Goal: Information Seeking & Learning: Learn about a topic

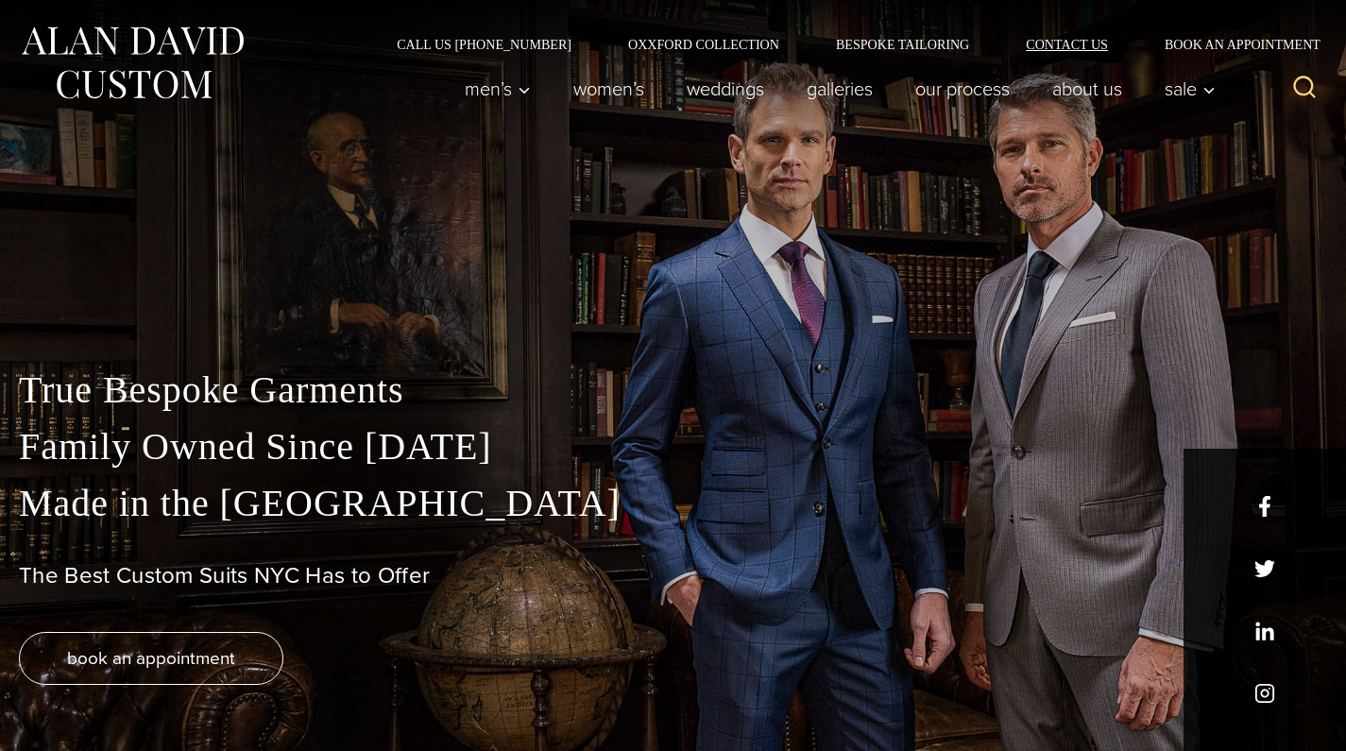
click at [1092, 51] on link "Contact Us" at bounding box center [1067, 44] width 139 height 13
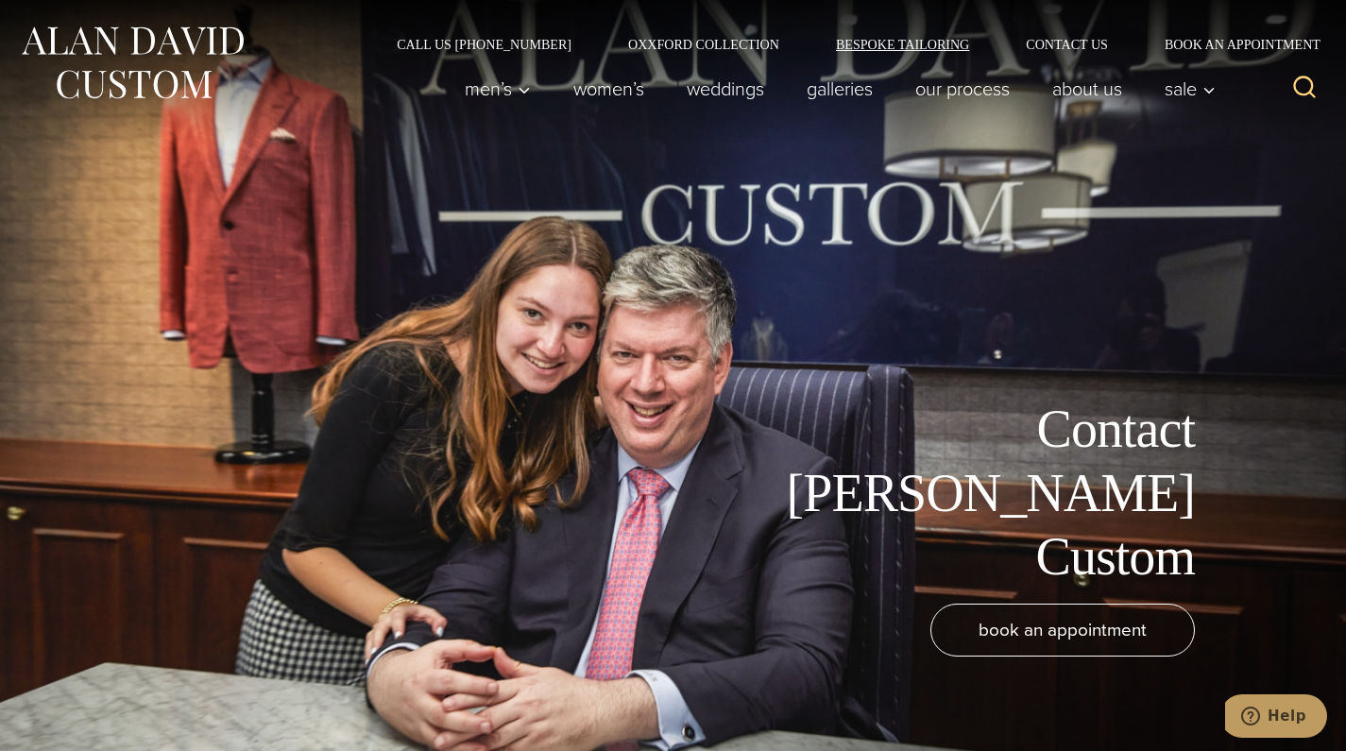
click at [970, 41] on link "Bespoke Tailoring" at bounding box center [903, 44] width 190 height 13
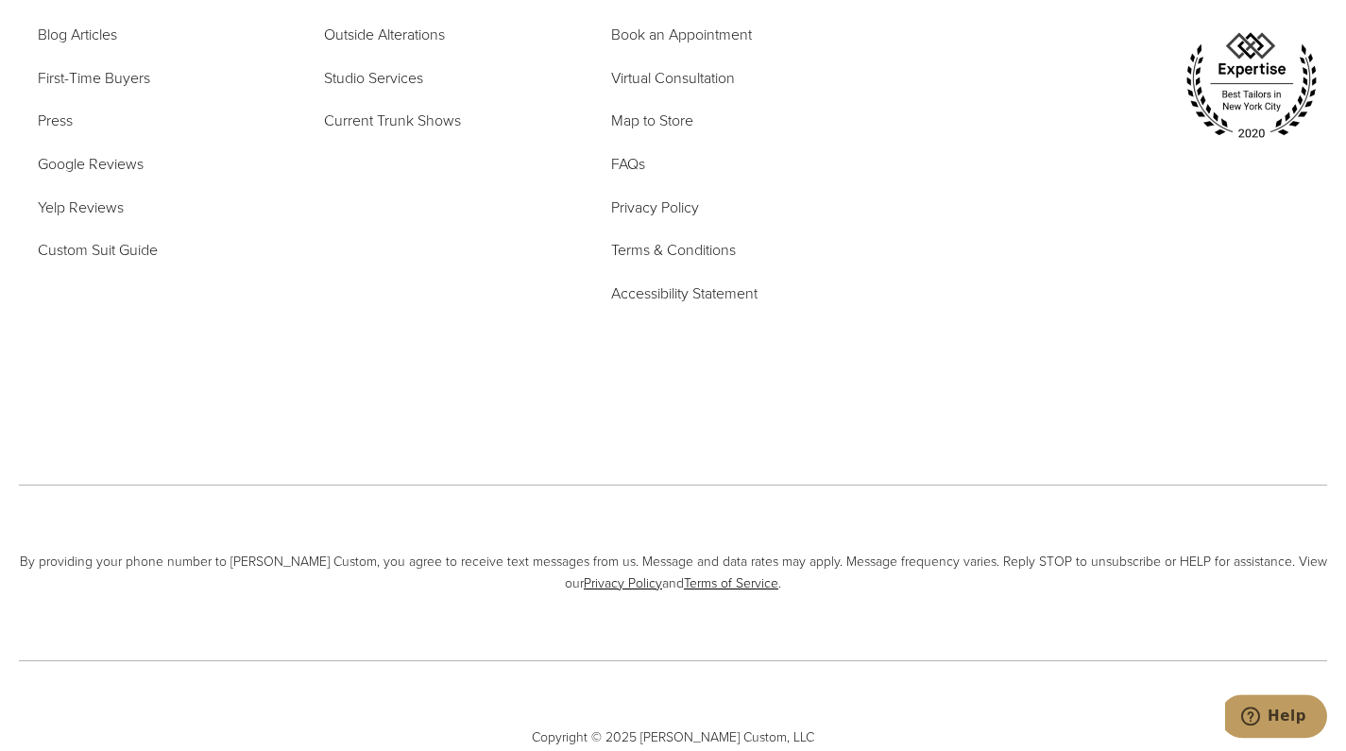
scroll to position [8426, 0]
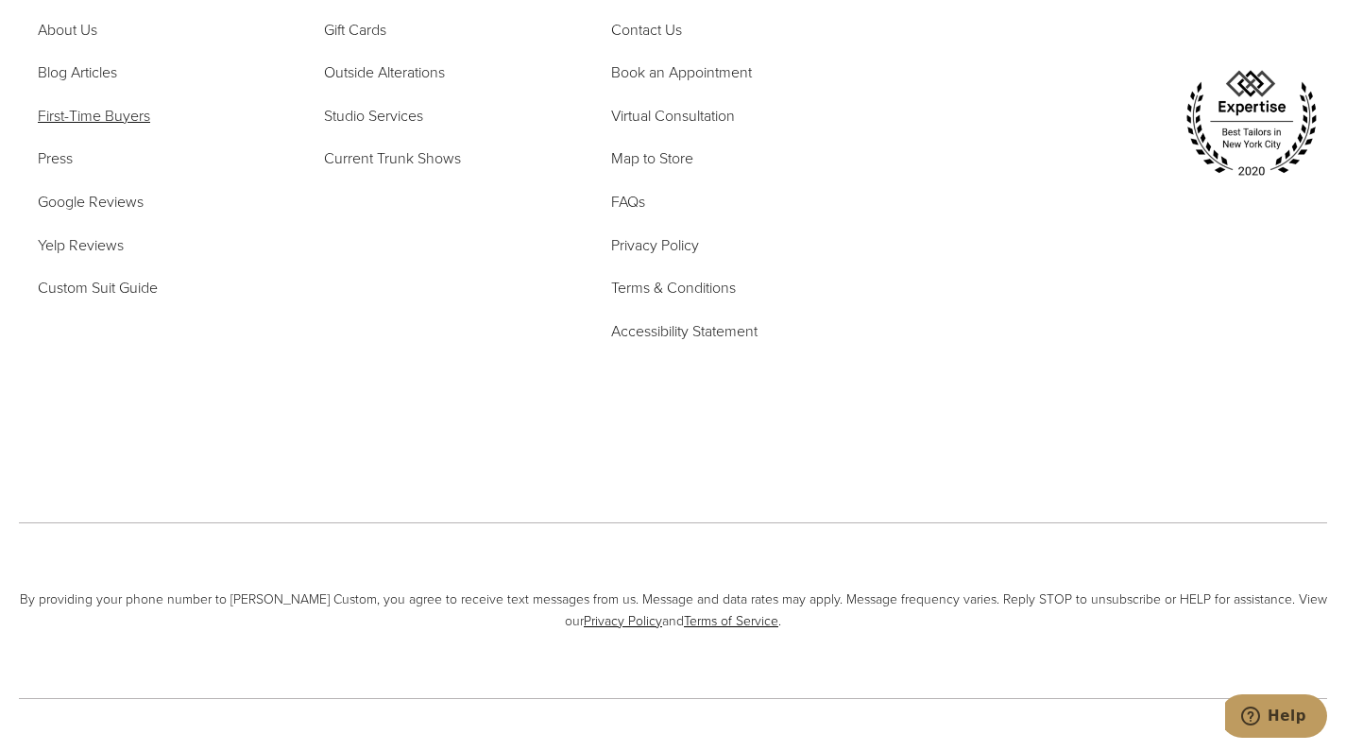
click at [125, 105] on span "First-Time Buyers" at bounding box center [94, 116] width 112 height 22
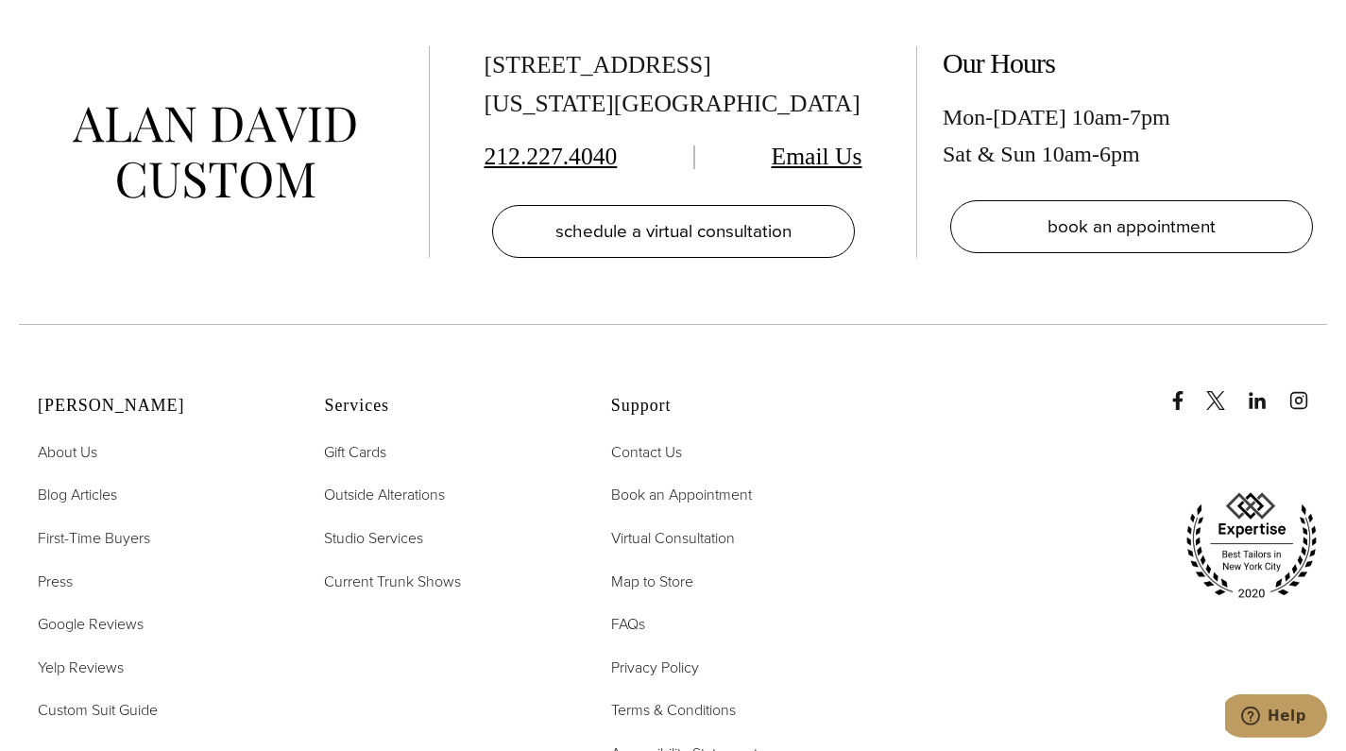
scroll to position [4337, 0]
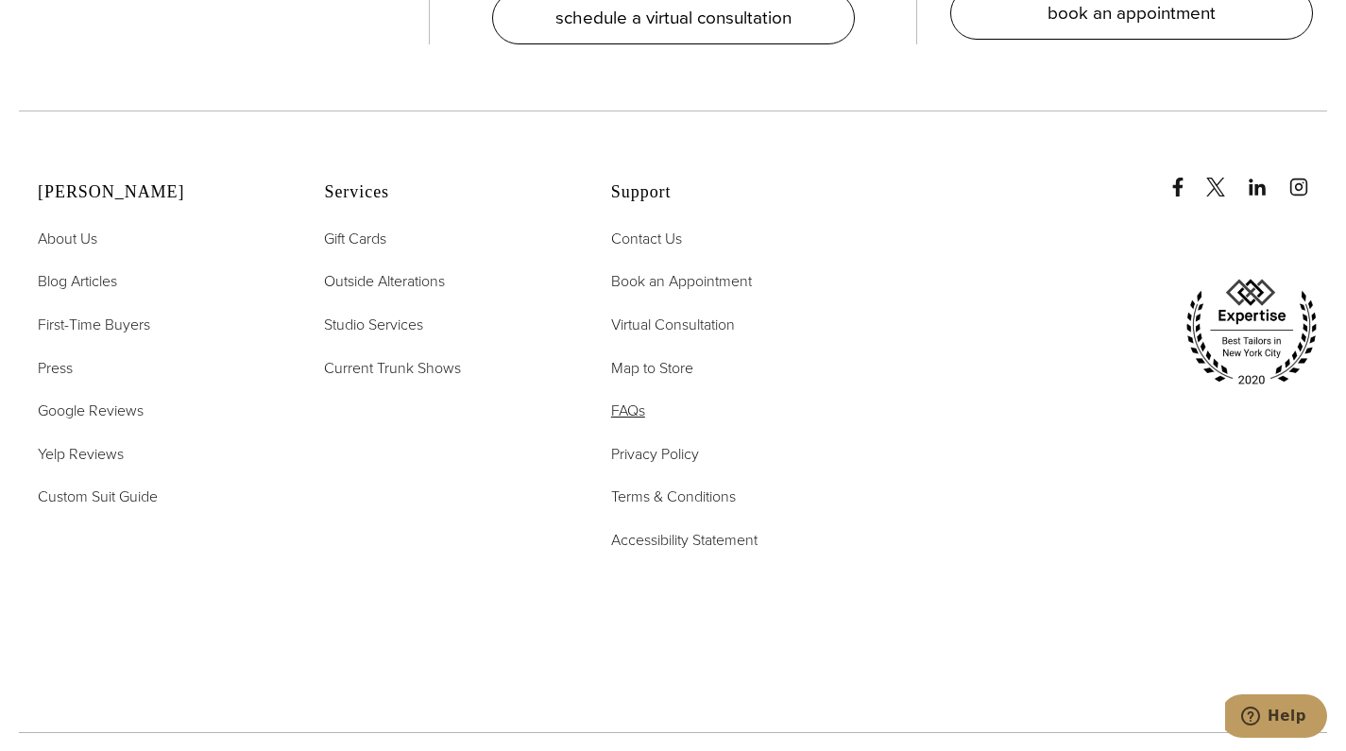
click at [642, 400] on span "FAQs" at bounding box center [628, 411] width 34 height 22
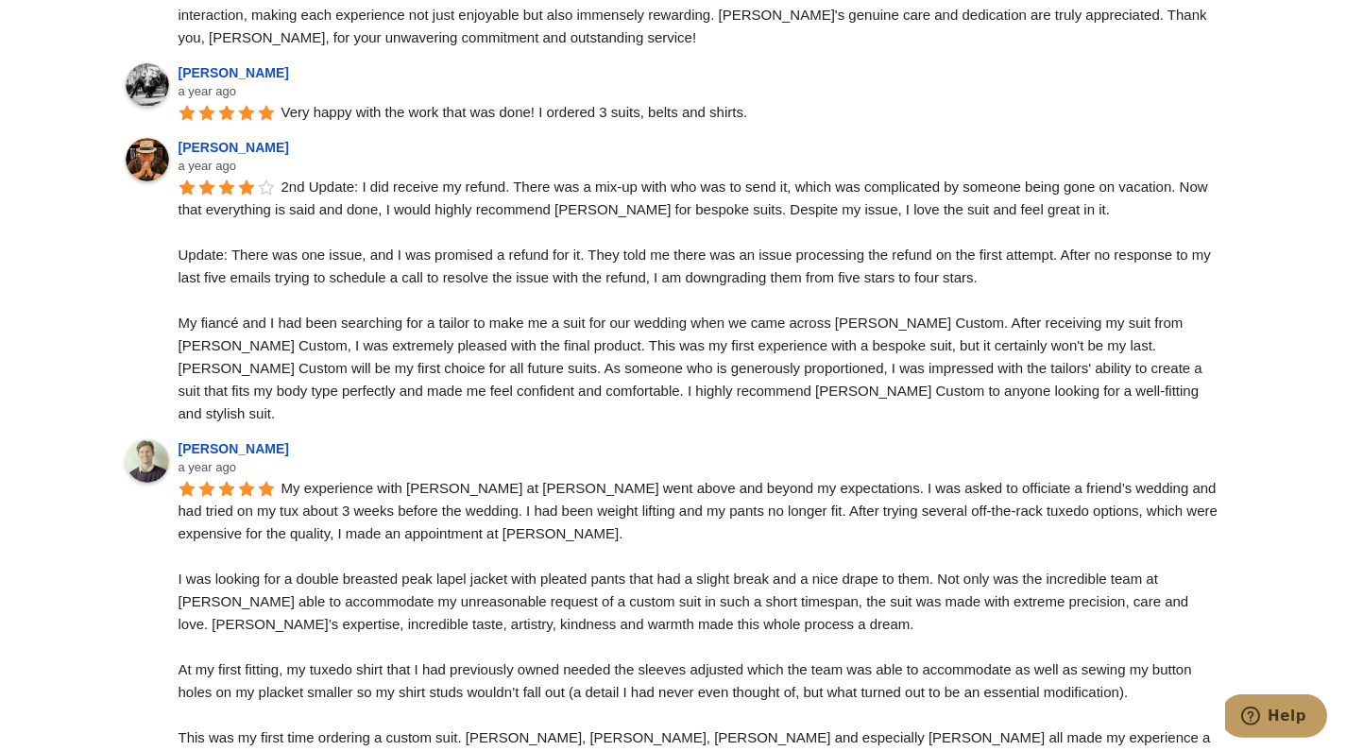
scroll to position [6360, 0]
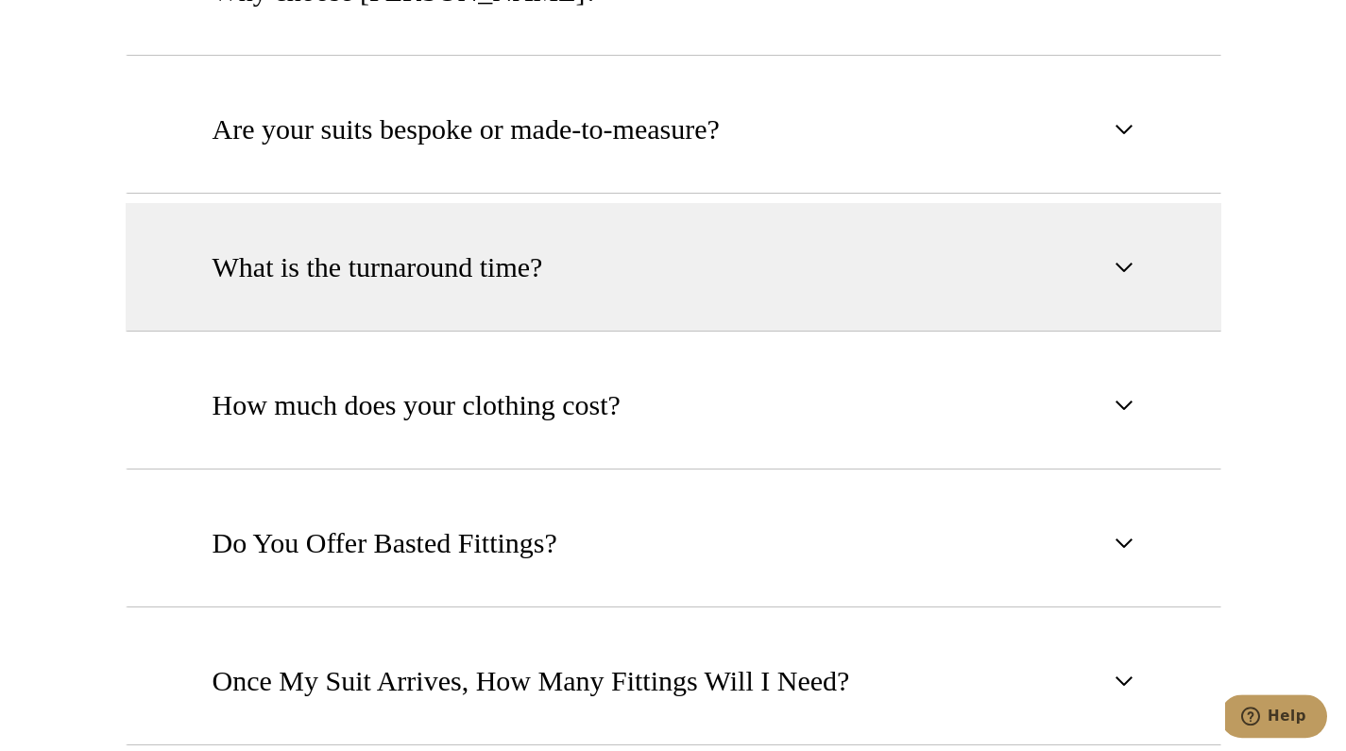
scroll to position [1349, 0]
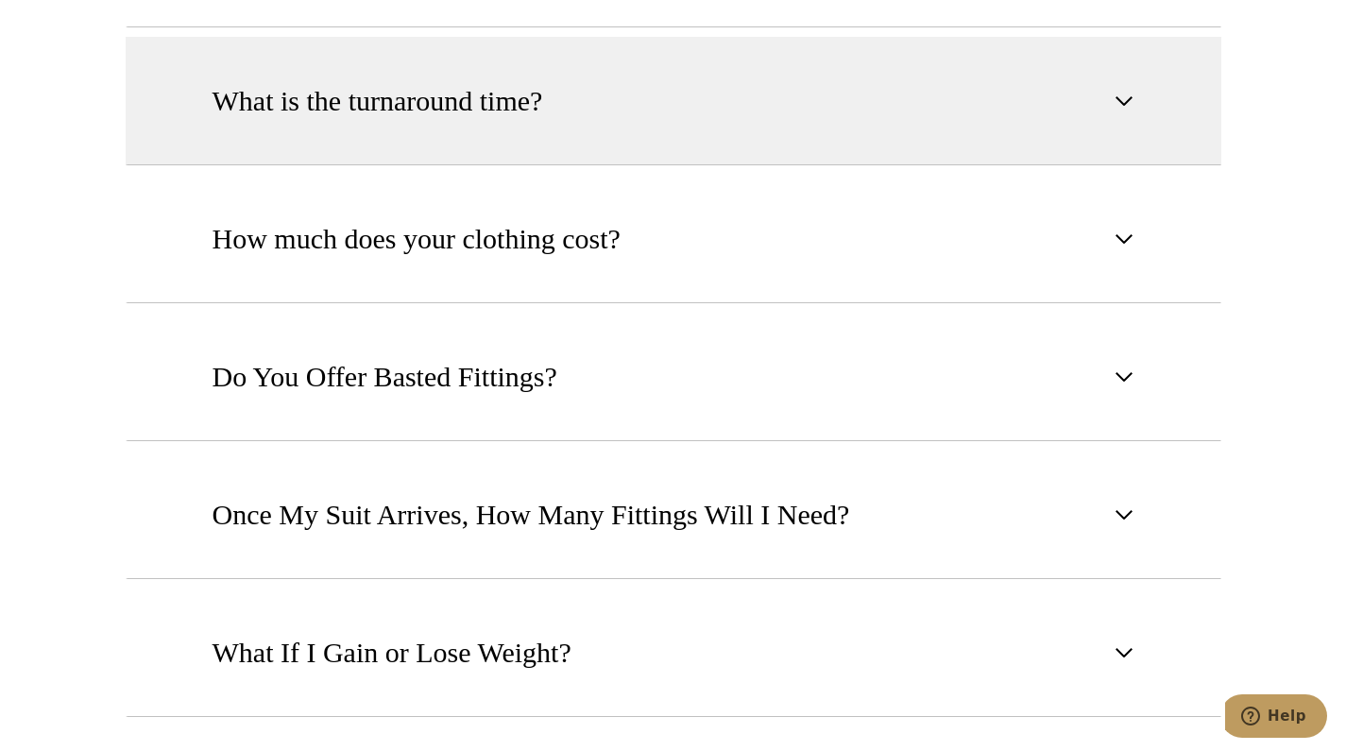
click at [613, 150] on button "What is the turnaround time?" at bounding box center [674, 101] width 1096 height 128
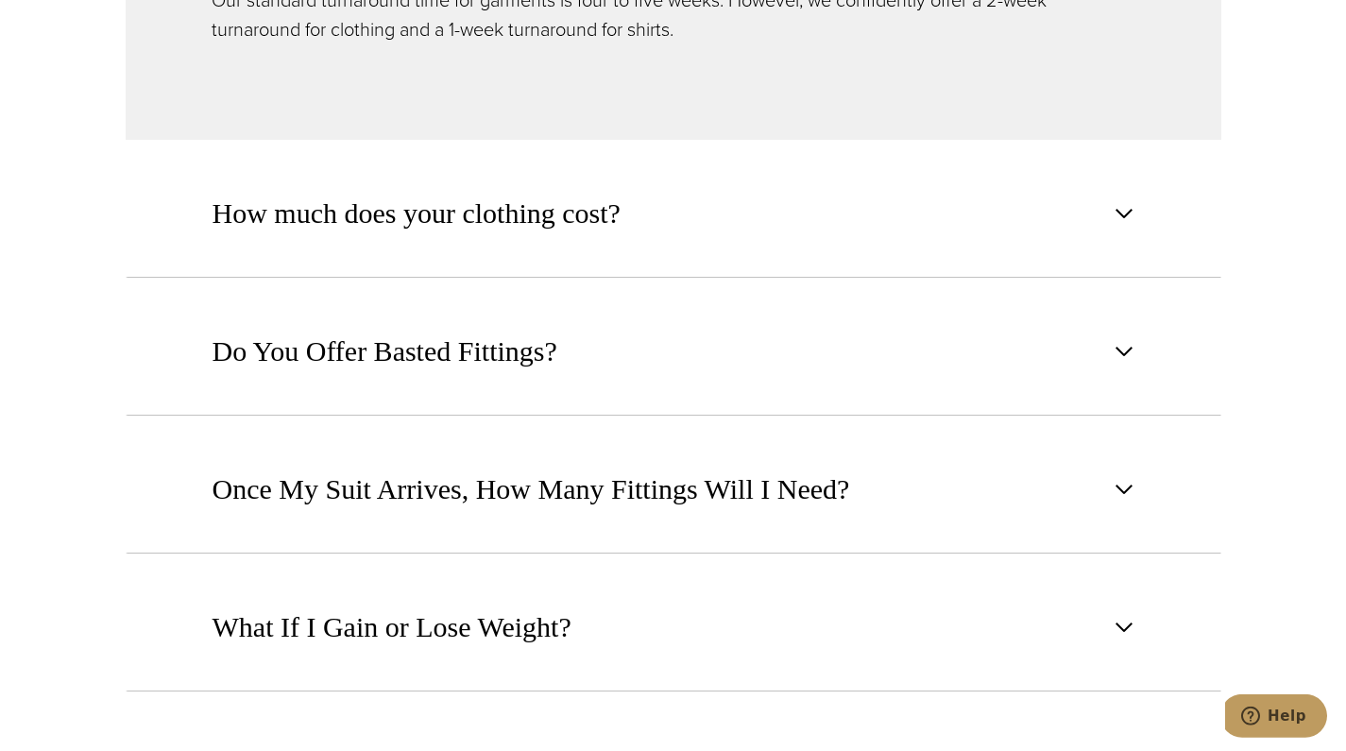
scroll to position [1542, 0]
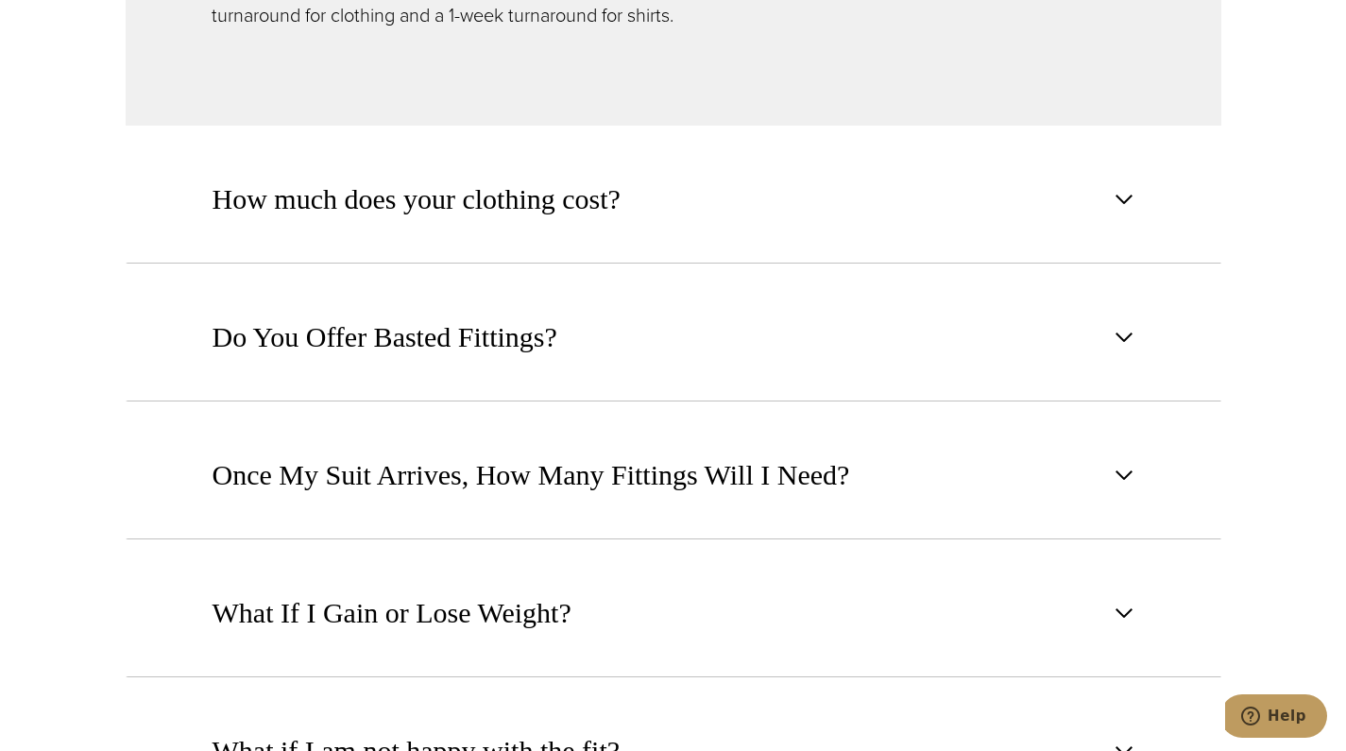
click at [483, 220] on button "How much does your clothing cost?" at bounding box center [674, 199] width 1096 height 128
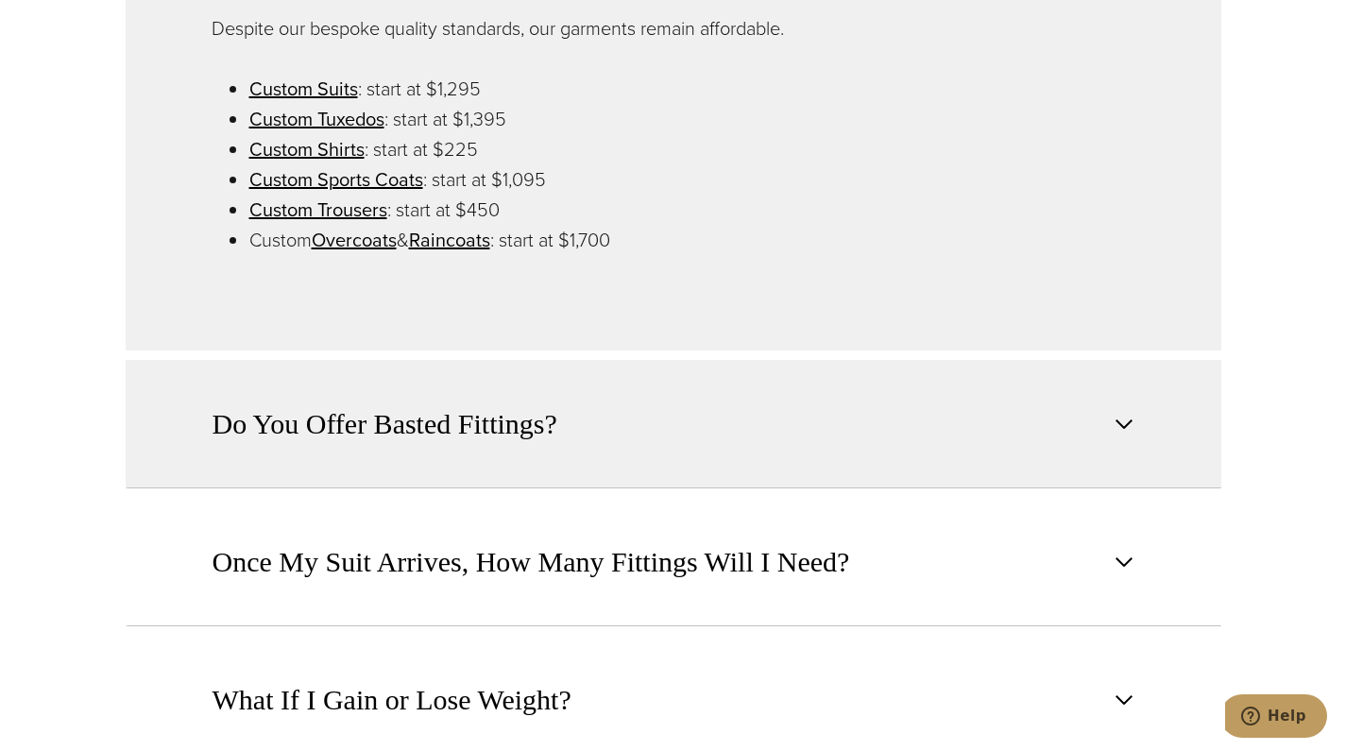
scroll to position [1927, 0]
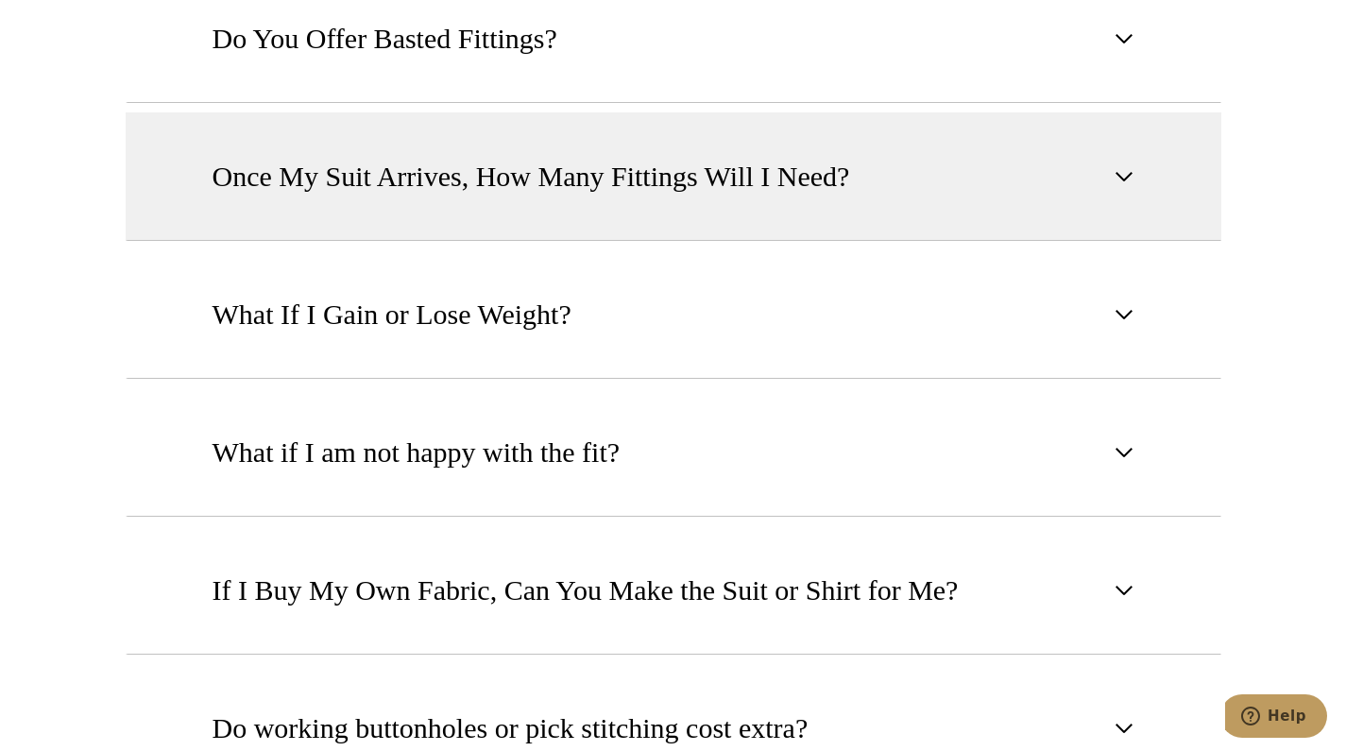
click at [478, 195] on span "Once My Suit Arrives, How Many Fittings Will I Need?" at bounding box center [532, 177] width 638 height 42
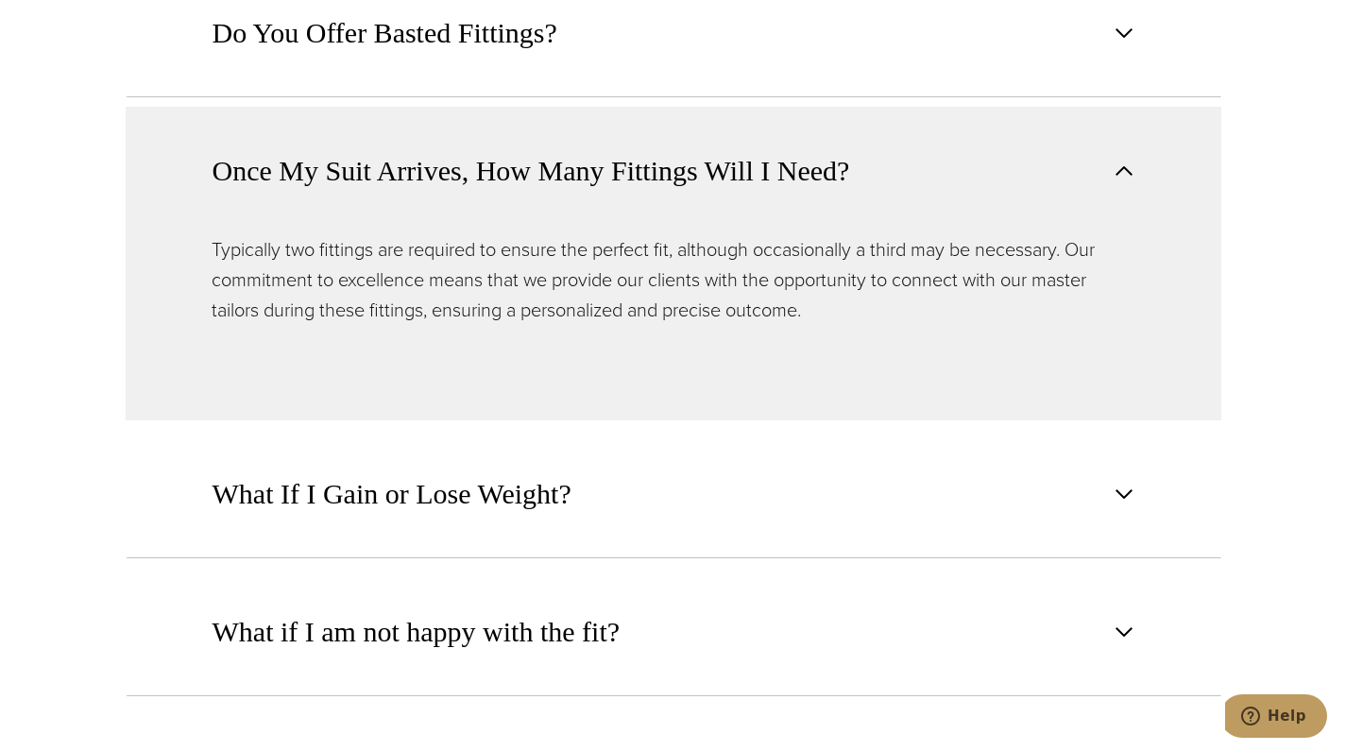
scroll to position [1685, 0]
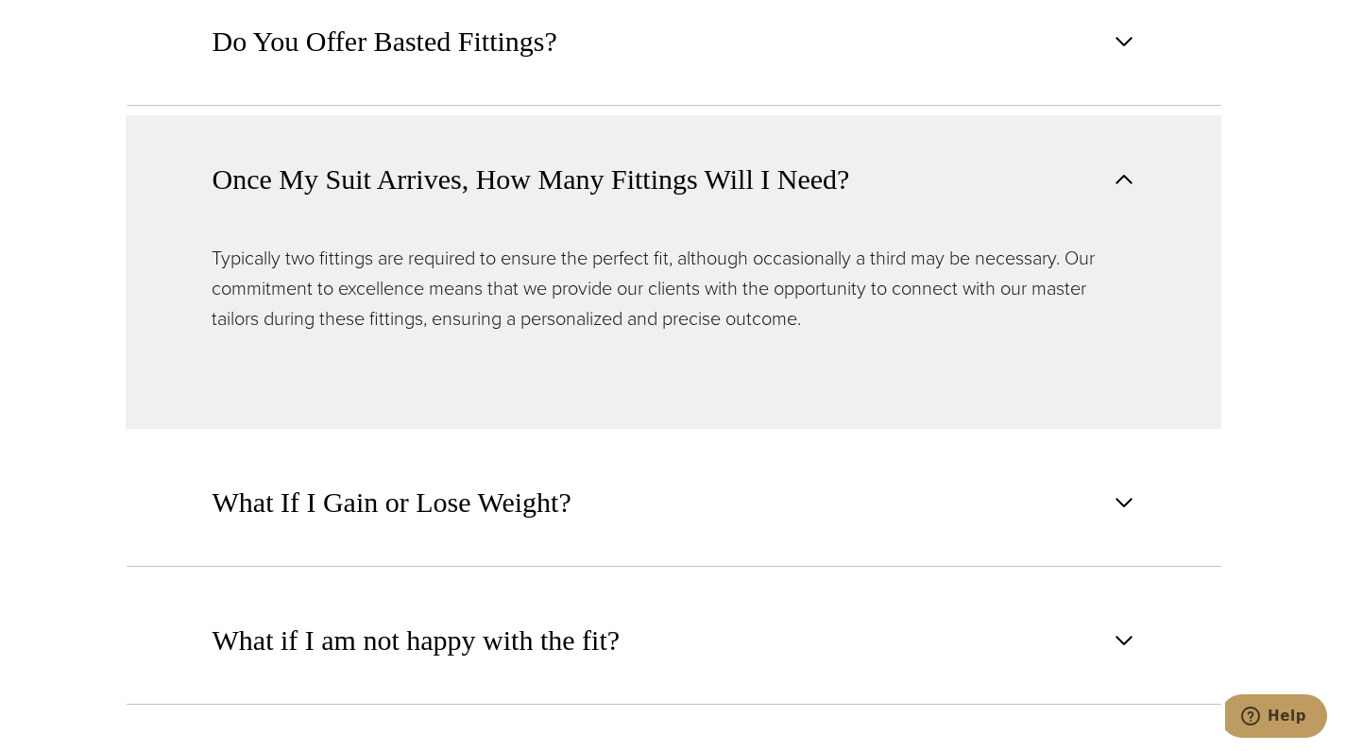
click at [478, 195] on span "Once My Suit Arrives, How Many Fittings Will I Need?" at bounding box center [532, 180] width 638 height 42
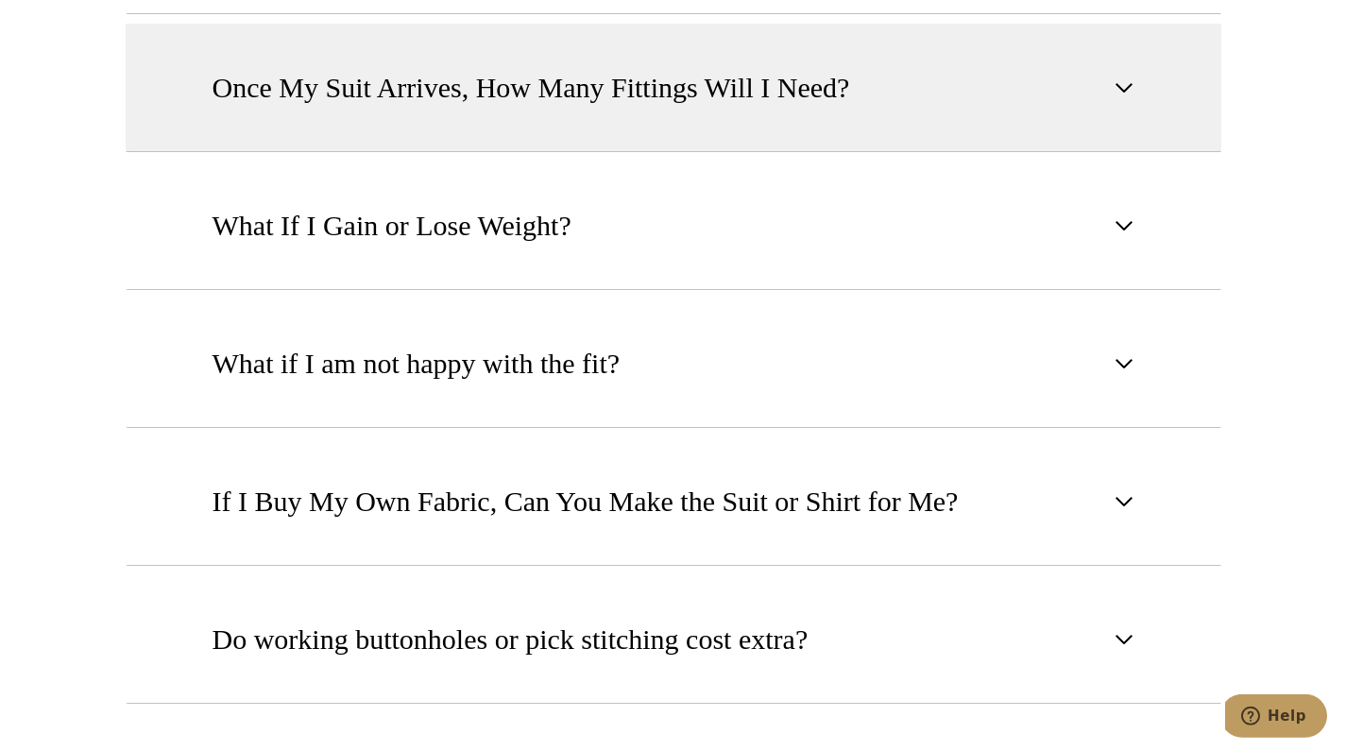
scroll to position [1877, 0]
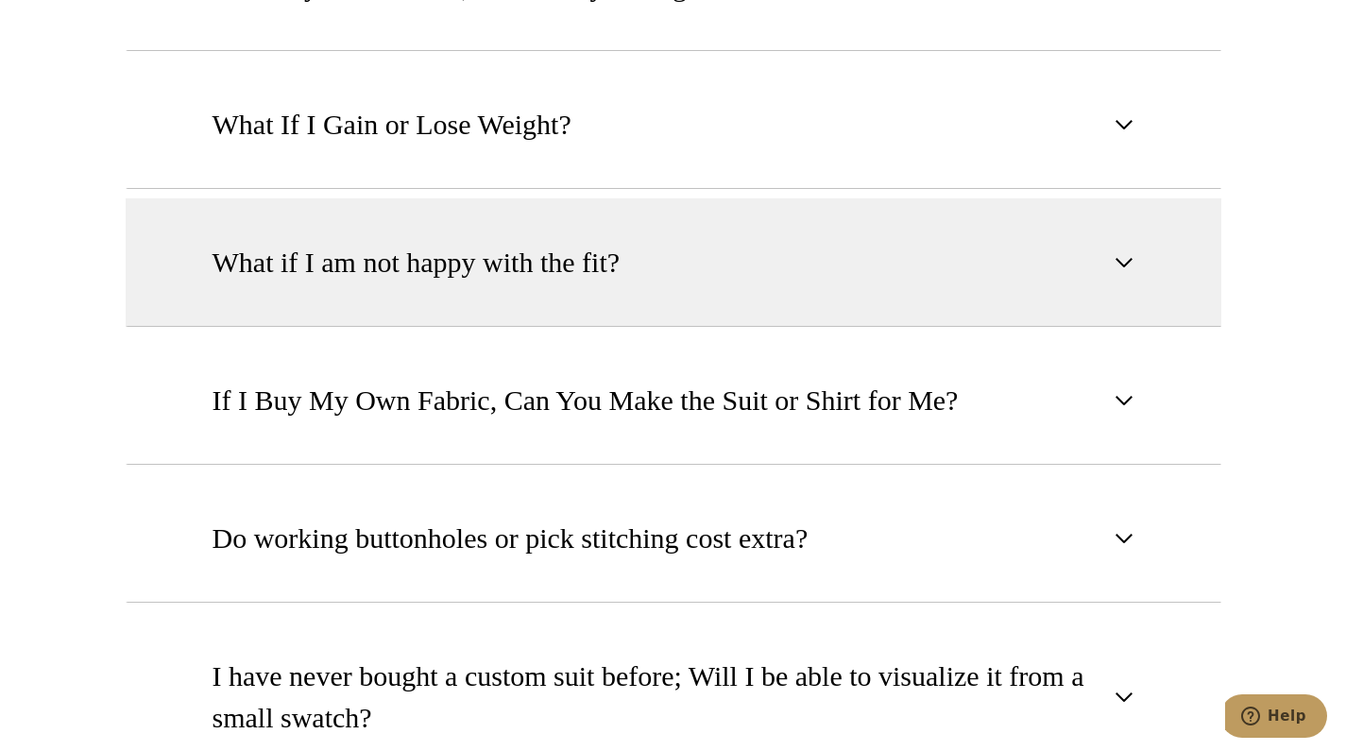
click at [499, 280] on span "What if I am not happy with the fit?" at bounding box center [417, 263] width 408 height 42
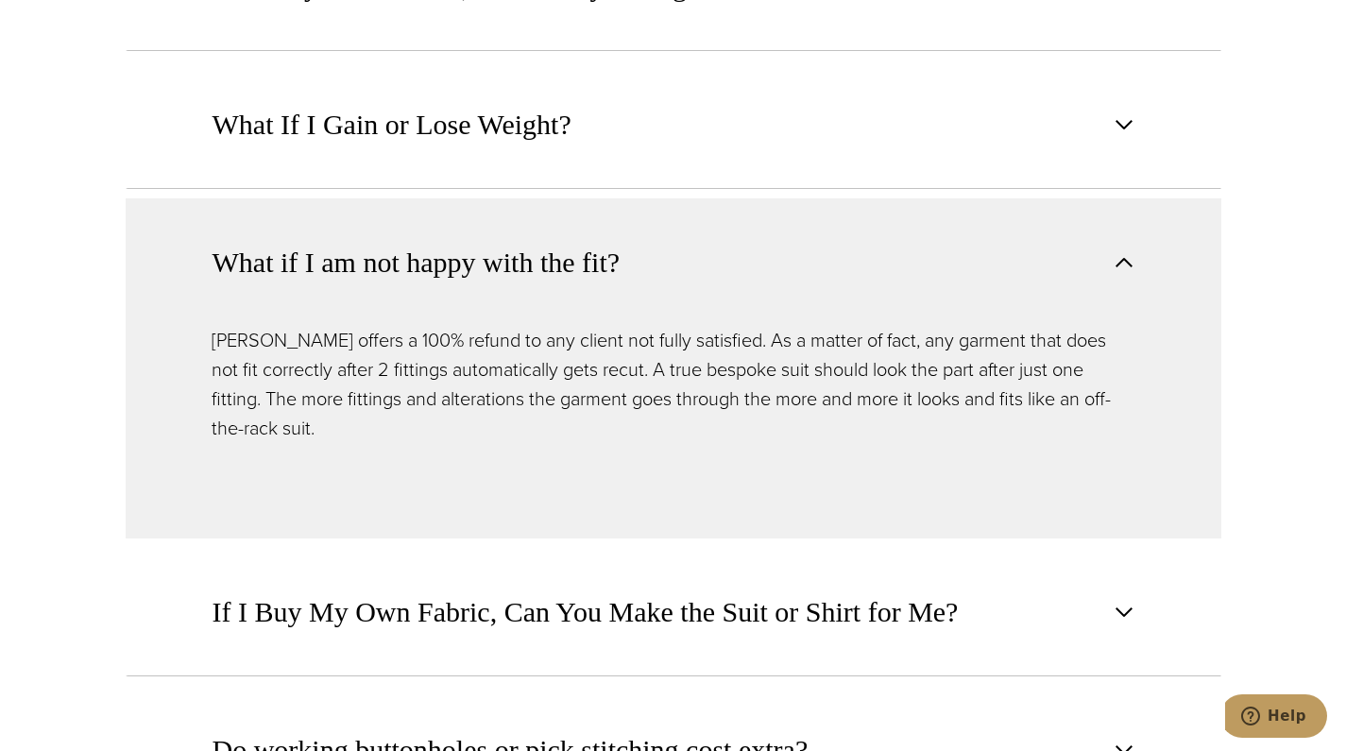
click at [490, 265] on span "What if I am not happy with the fit?" at bounding box center [417, 263] width 408 height 42
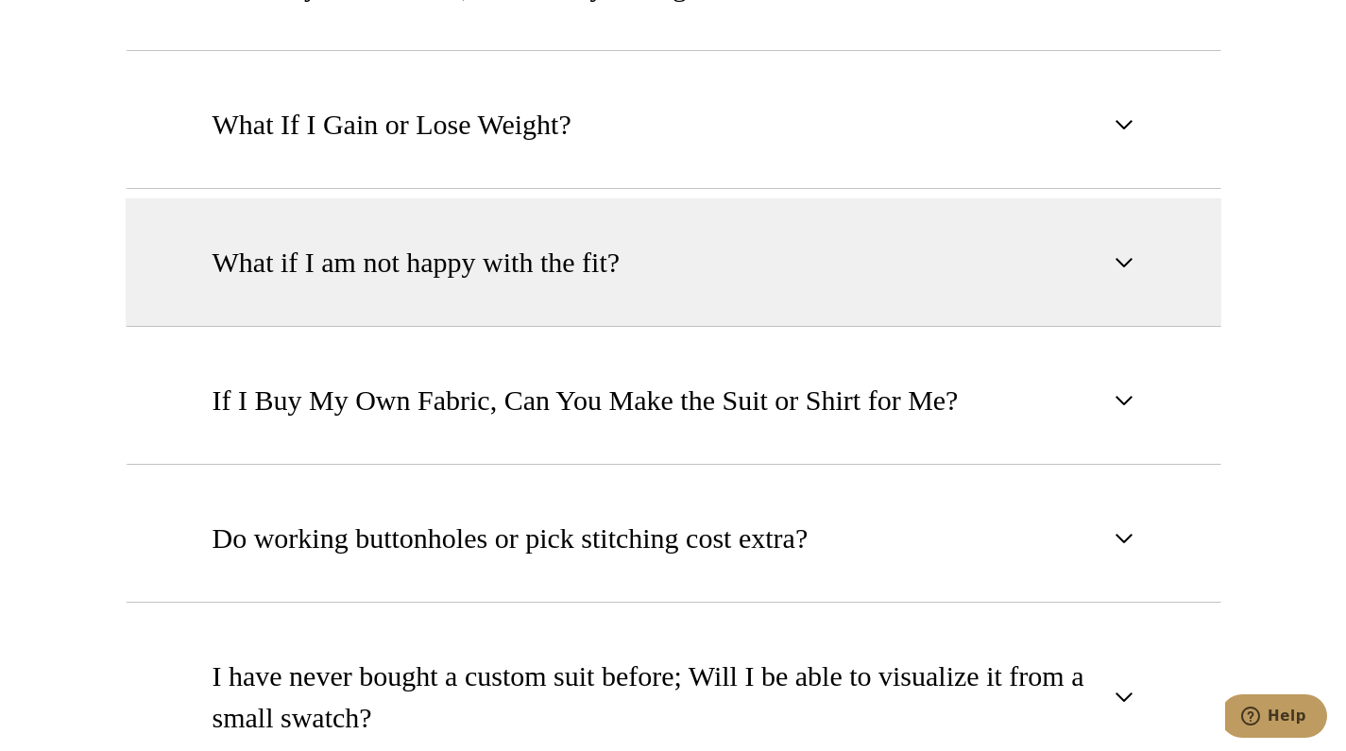
click at [461, 276] on span "What if I am not happy with the fit?" at bounding box center [417, 263] width 408 height 42
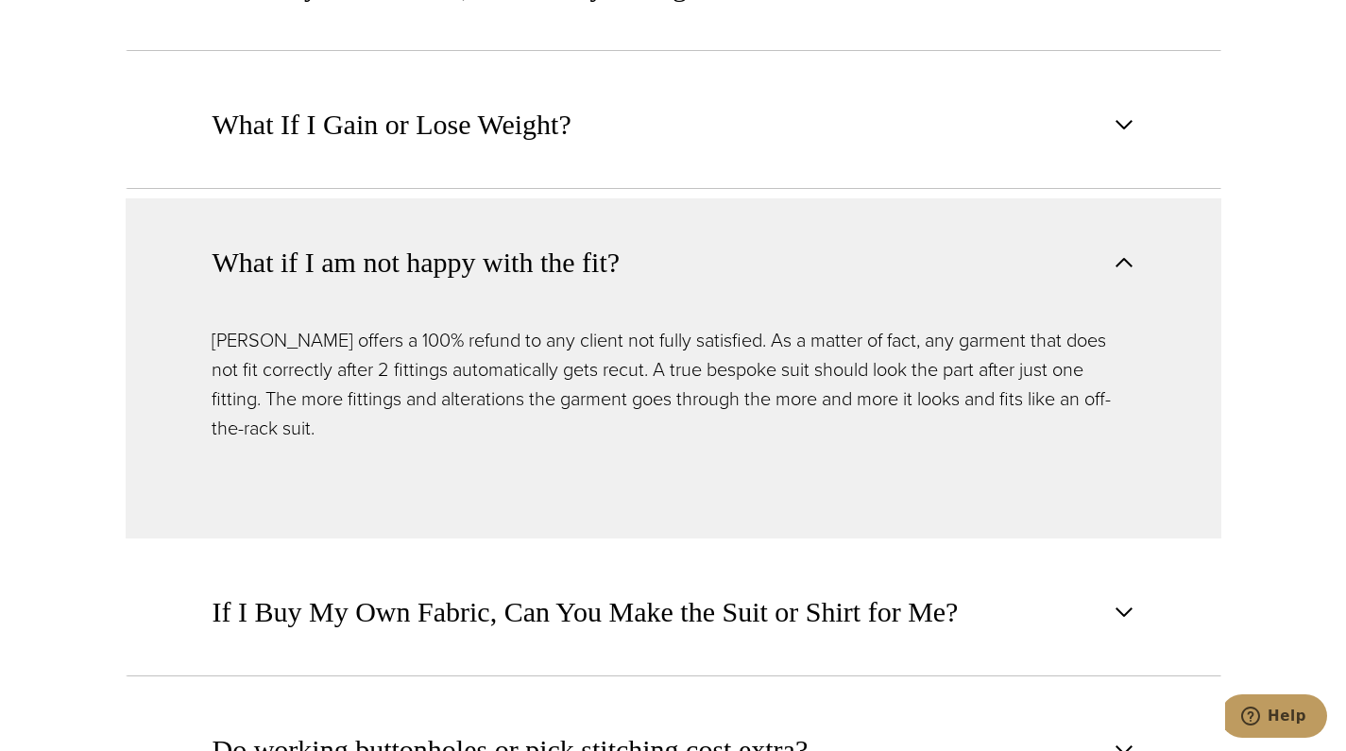
click at [457, 257] on span "What if I am not happy with the fit?" at bounding box center [417, 263] width 408 height 42
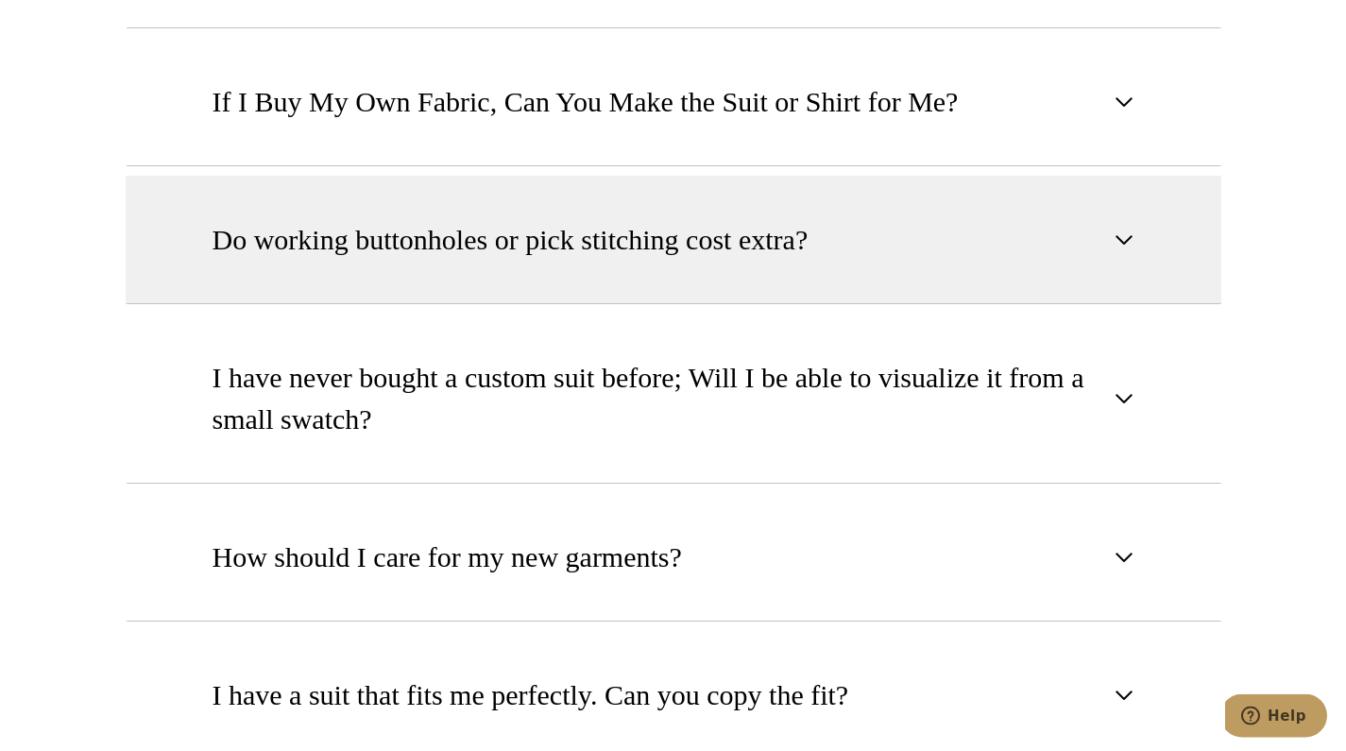
scroll to position [2263, 0]
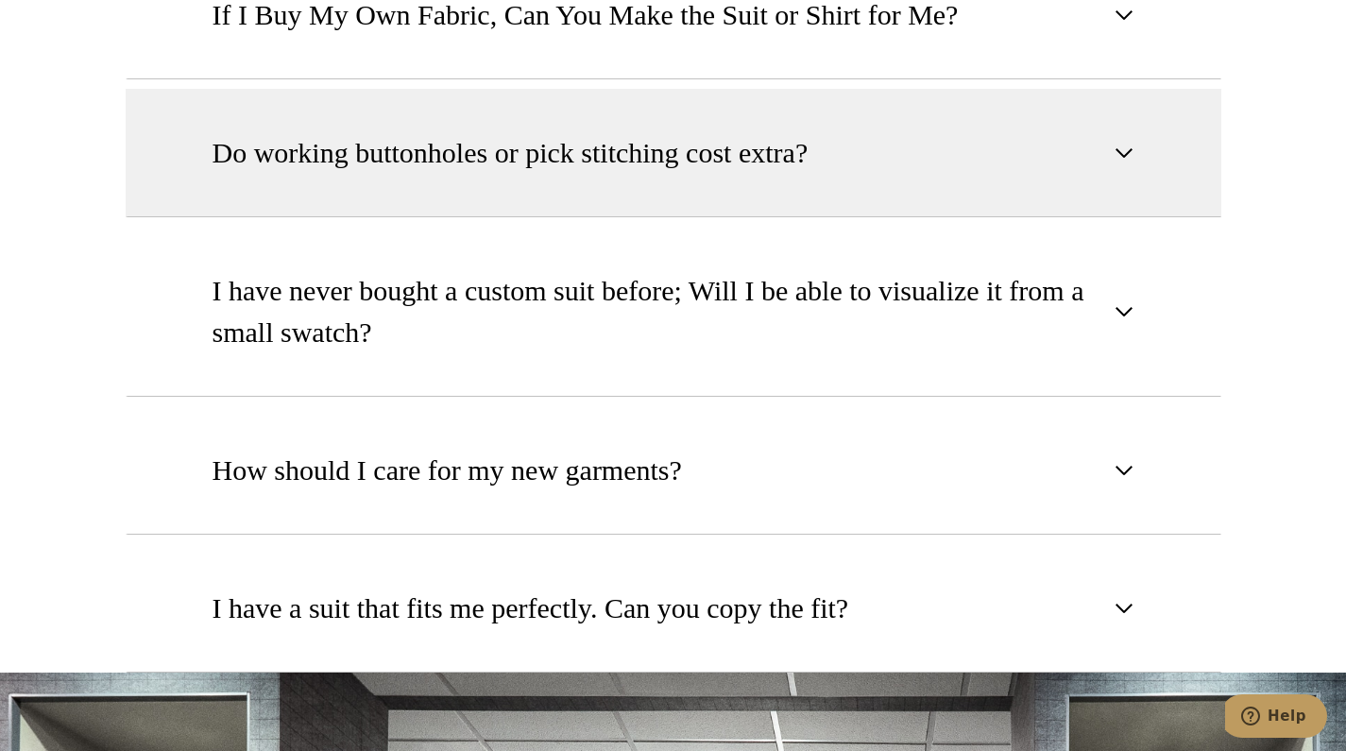
click at [452, 162] on span "Do working buttonholes or pick stitching cost extra?" at bounding box center [511, 153] width 596 height 42
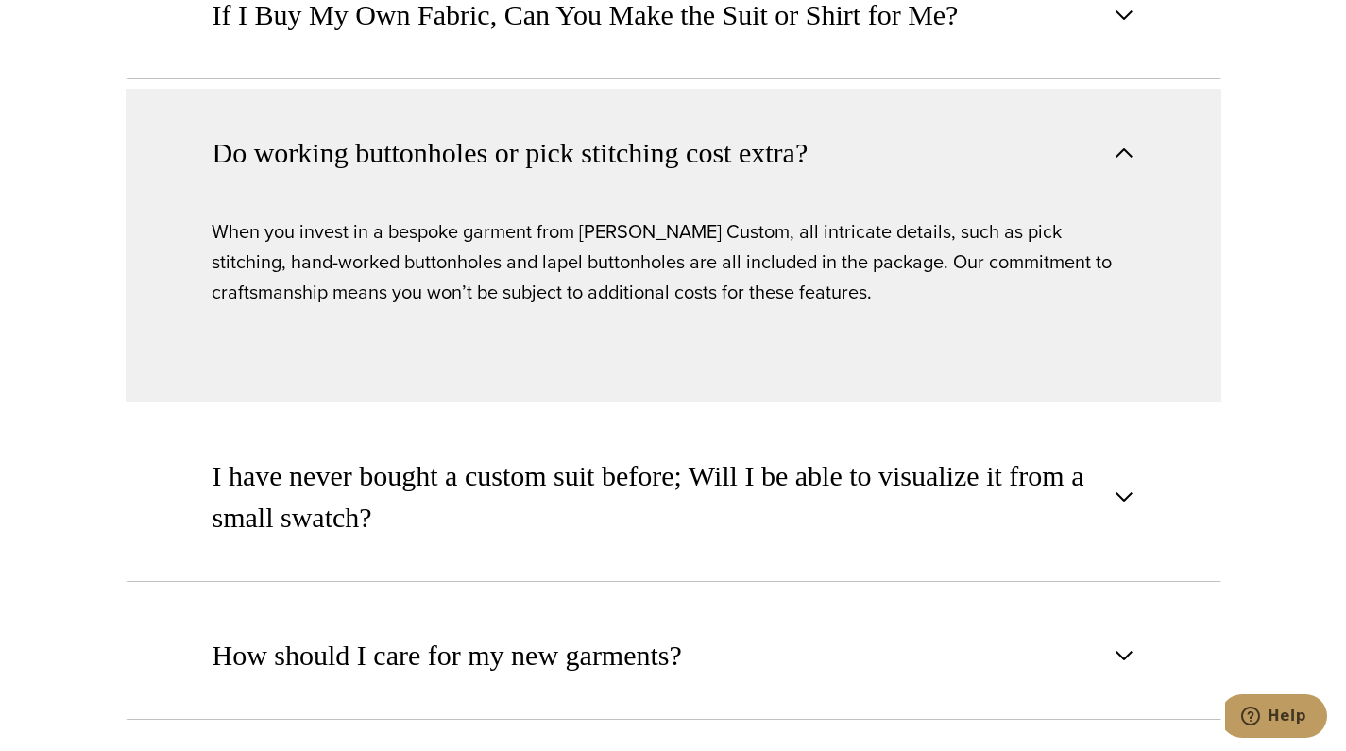
click at [452, 162] on span "Do working buttonholes or pick stitching cost extra?" at bounding box center [511, 153] width 596 height 42
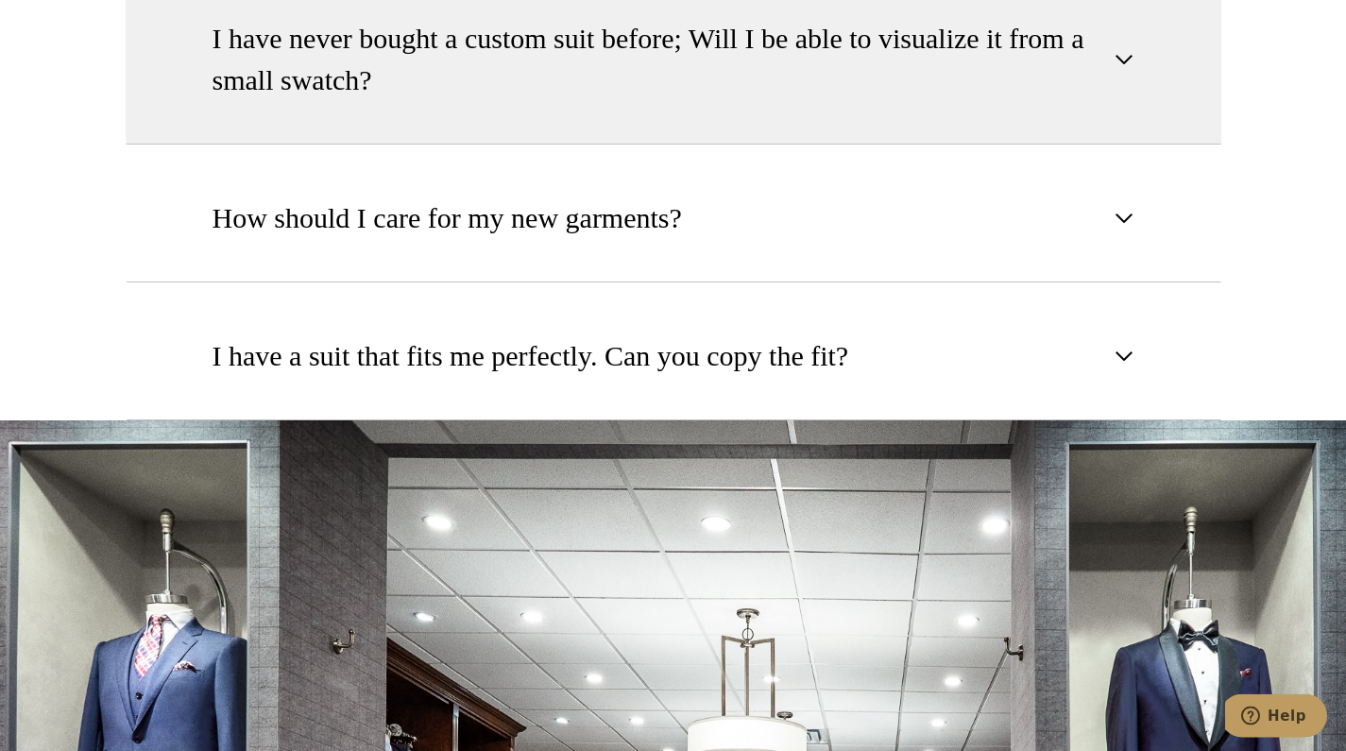
scroll to position [2552, 0]
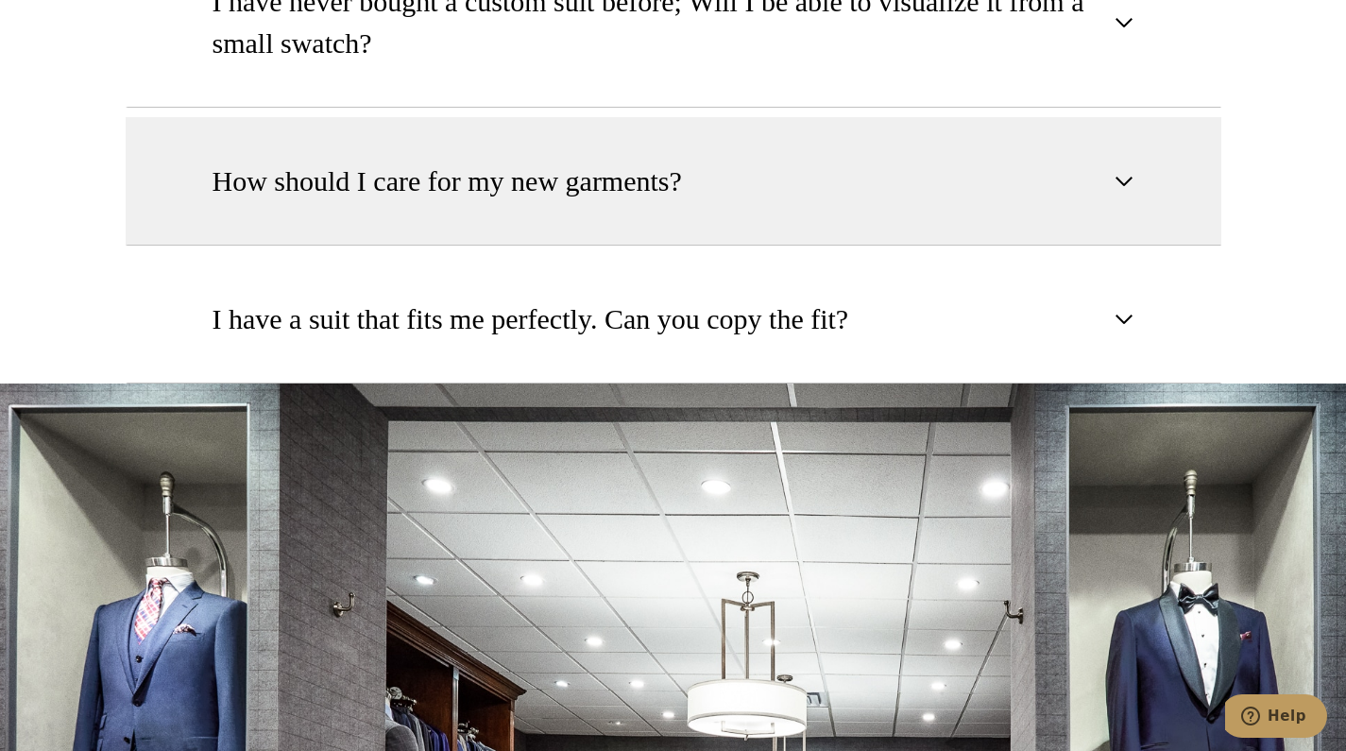
click at [491, 193] on span "How should I care for my new garments?" at bounding box center [448, 182] width 470 height 42
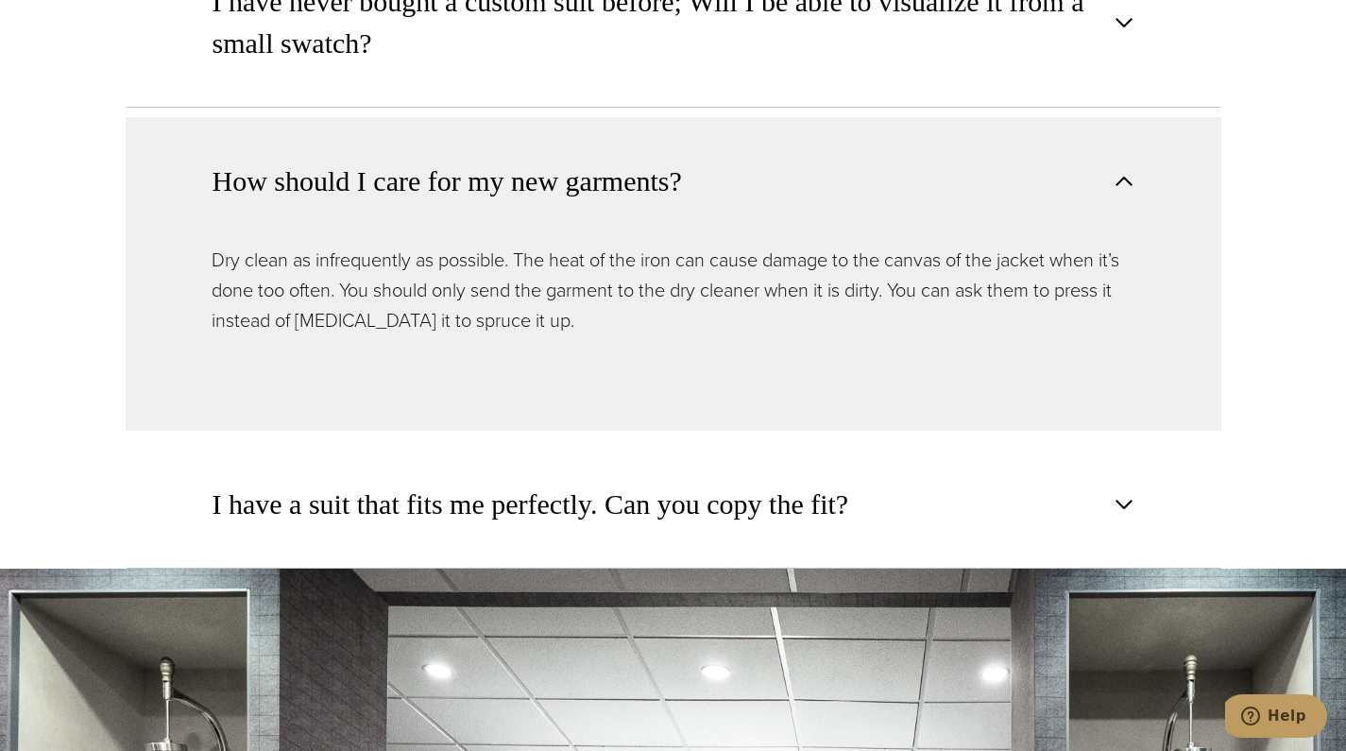
click at [491, 193] on span "How should I care for my new garments?" at bounding box center [448, 182] width 470 height 42
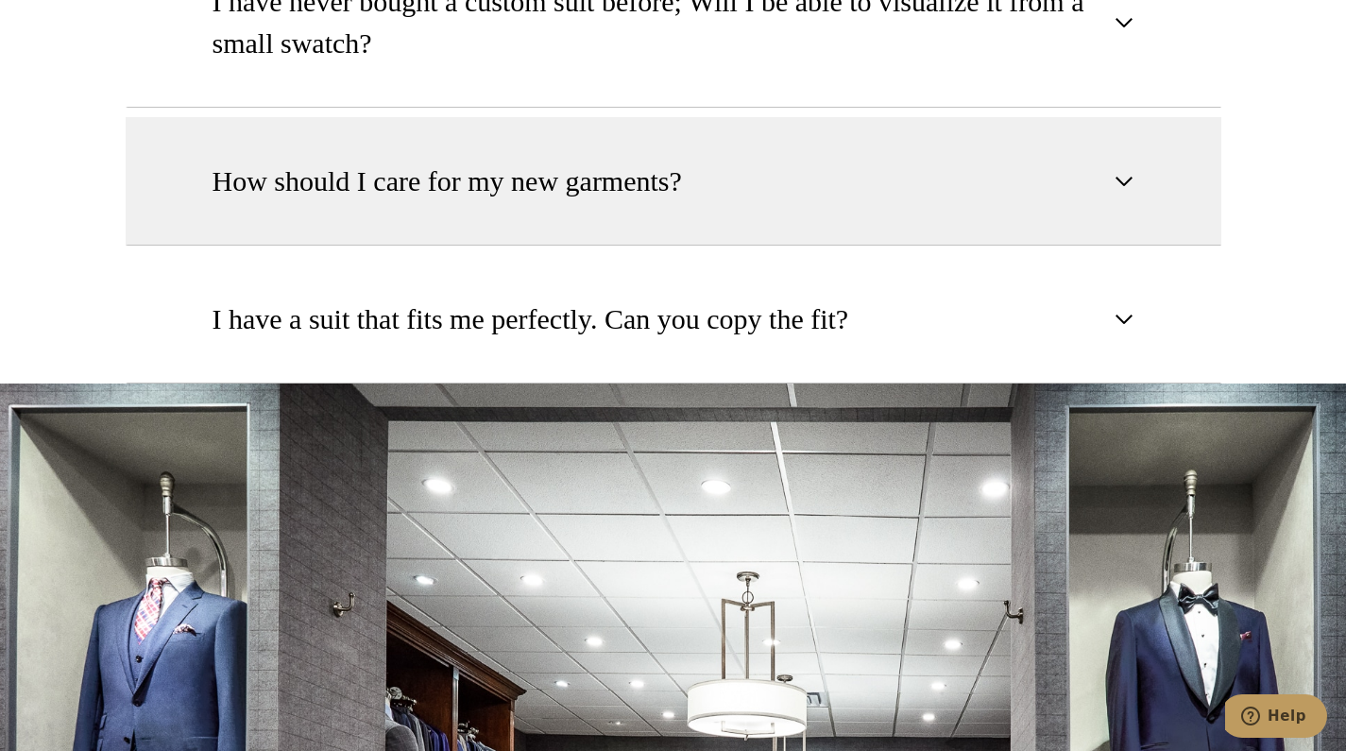
click at [491, 193] on span "How should I care for my new garments?" at bounding box center [448, 182] width 470 height 42
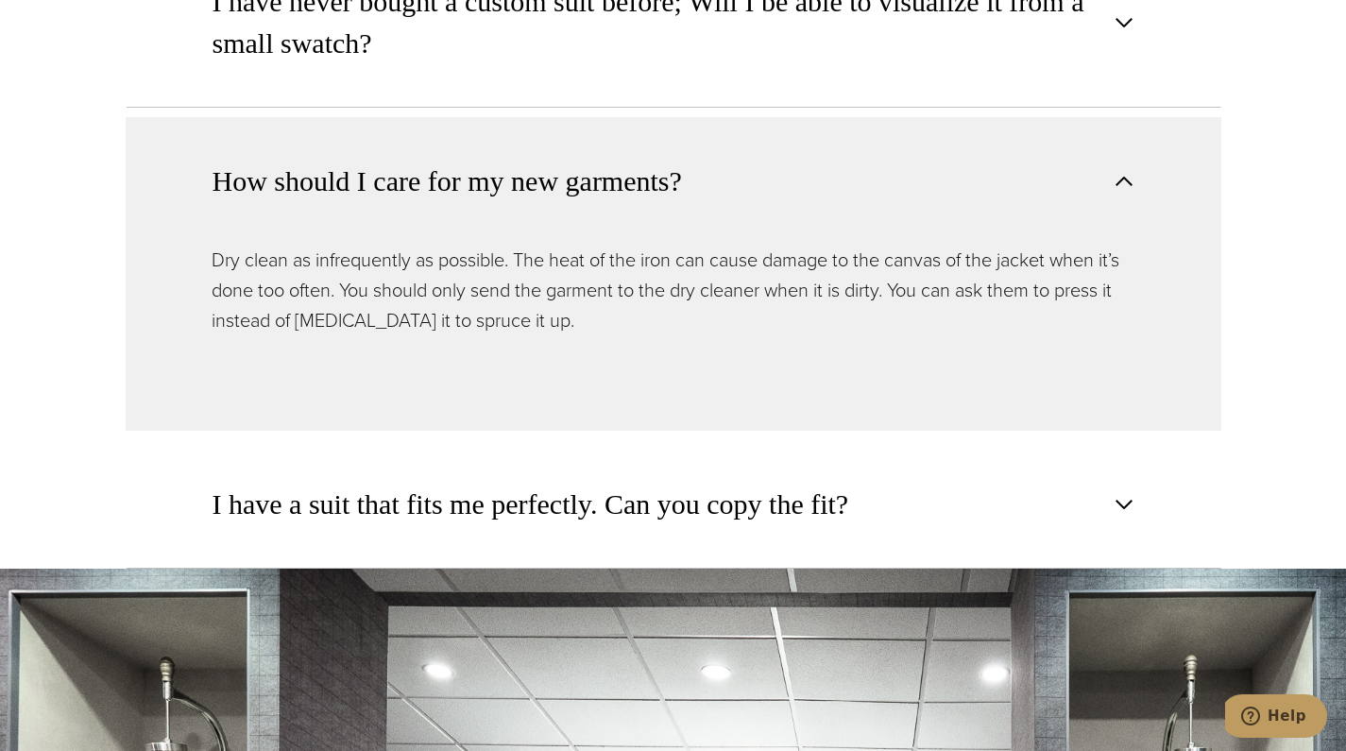
click at [491, 193] on span "How should I care for my new garments?" at bounding box center [448, 182] width 470 height 42
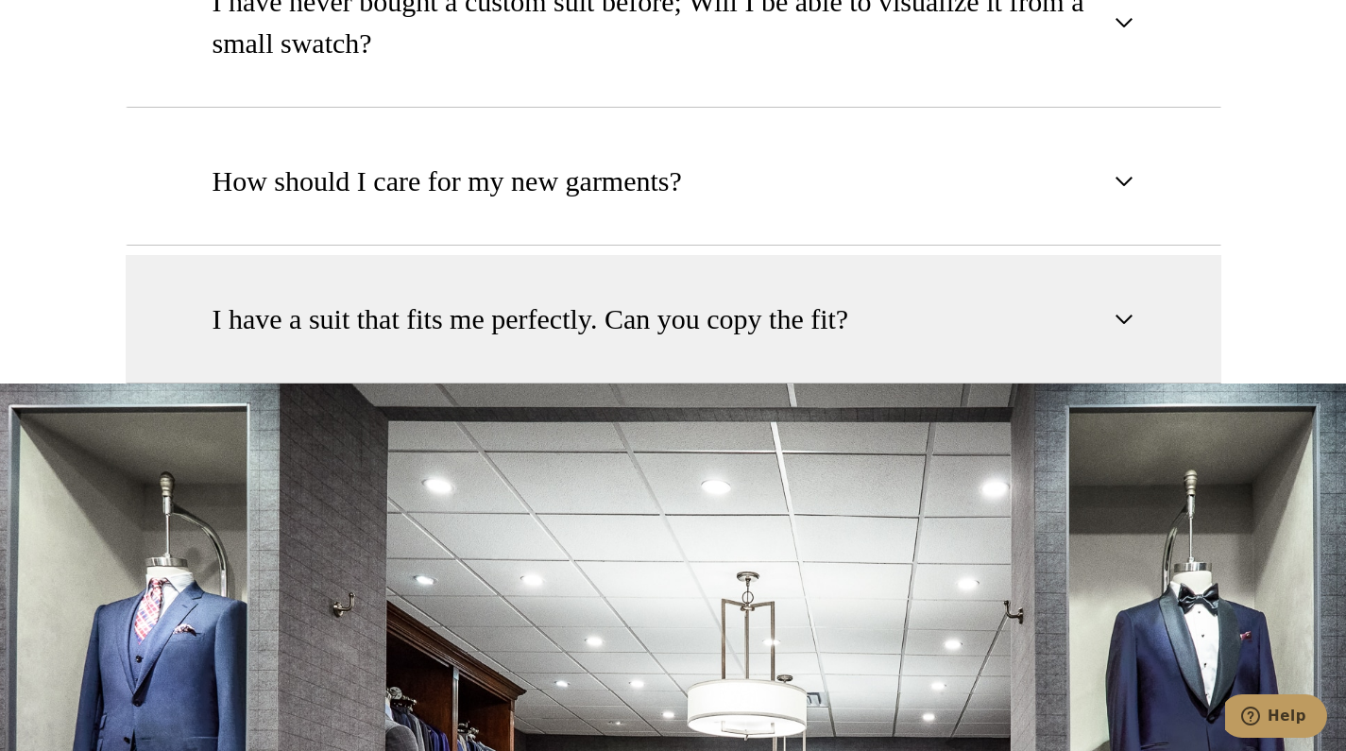
click at [497, 320] on span "I have a suit that fits me perfectly. Can you copy the fit?" at bounding box center [531, 320] width 637 height 42
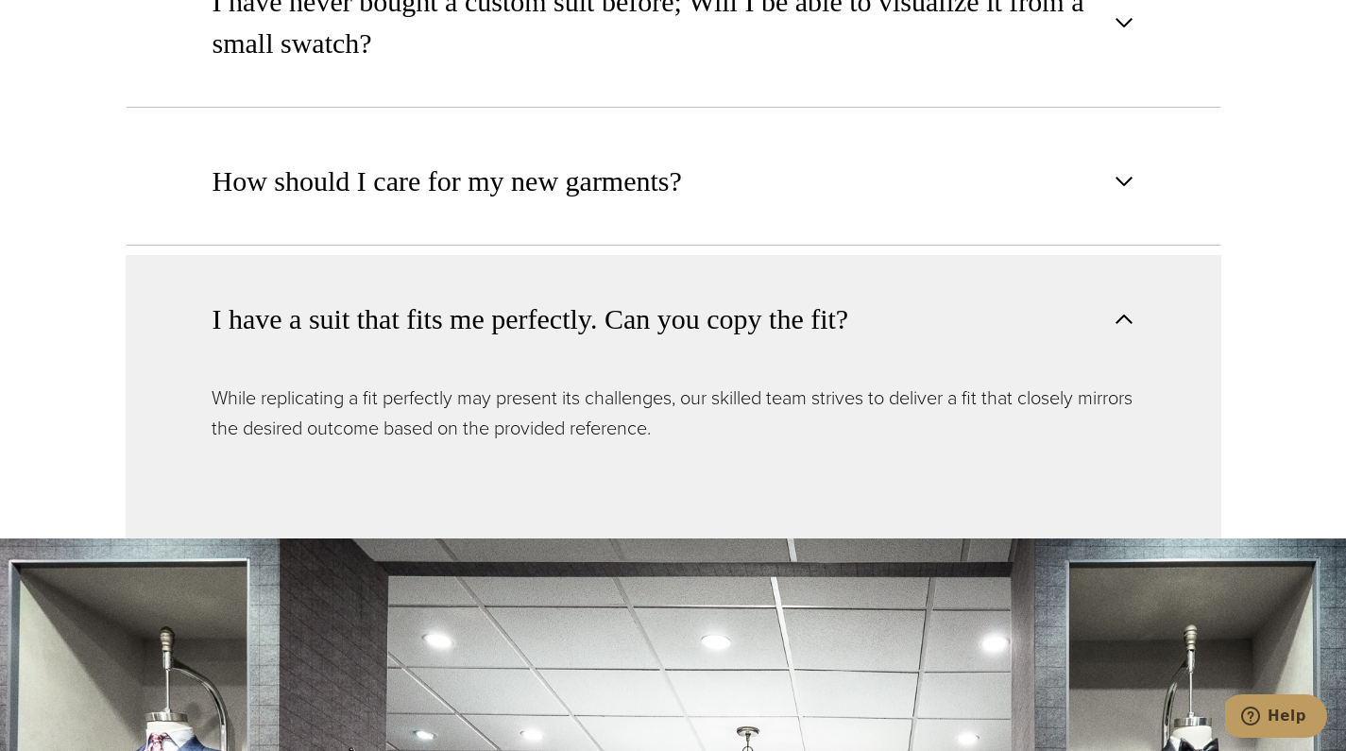
click at [497, 320] on span "I have a suit that fits me perfectly. Can you copy the fit?" at bounding box center [531, 320] width 637 height 42
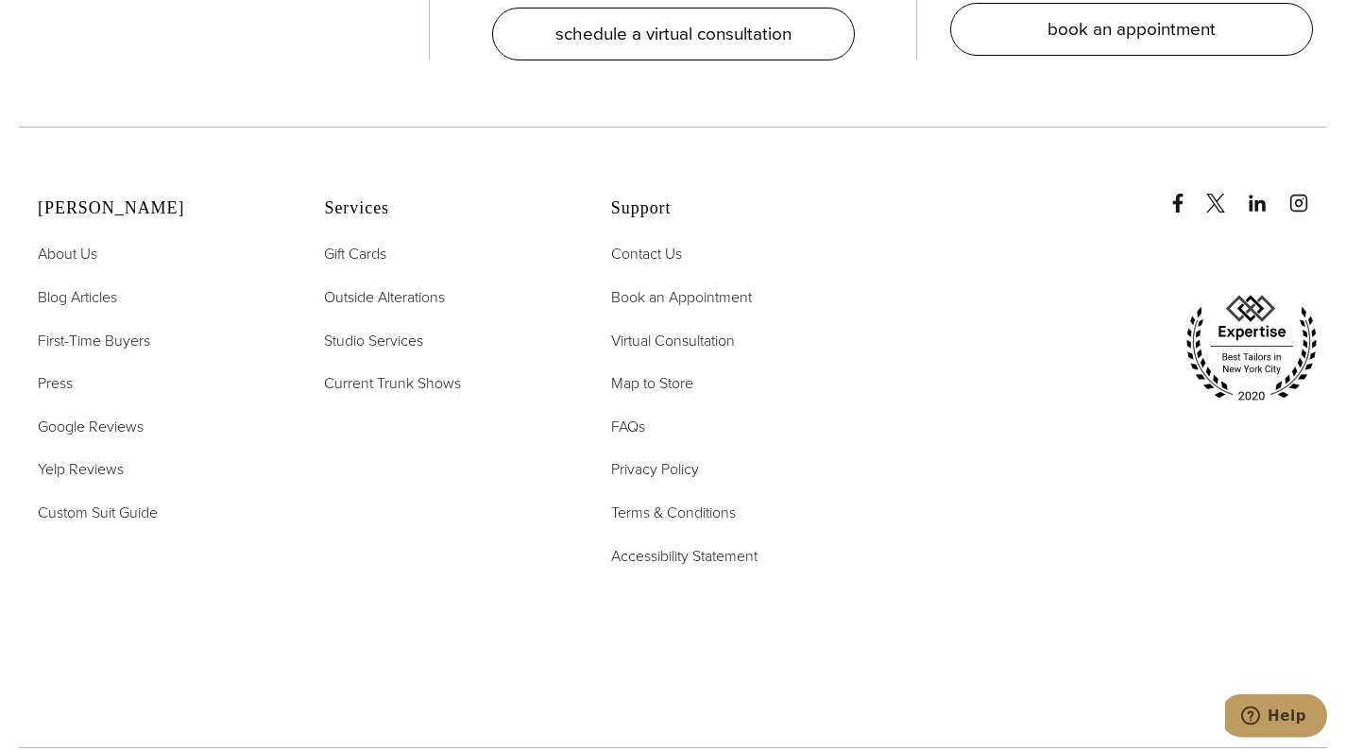
scroll to position [3898, 0]
click at [624, 427] on span "FAQs" at bounding box center [628, 428] width 34 height 22
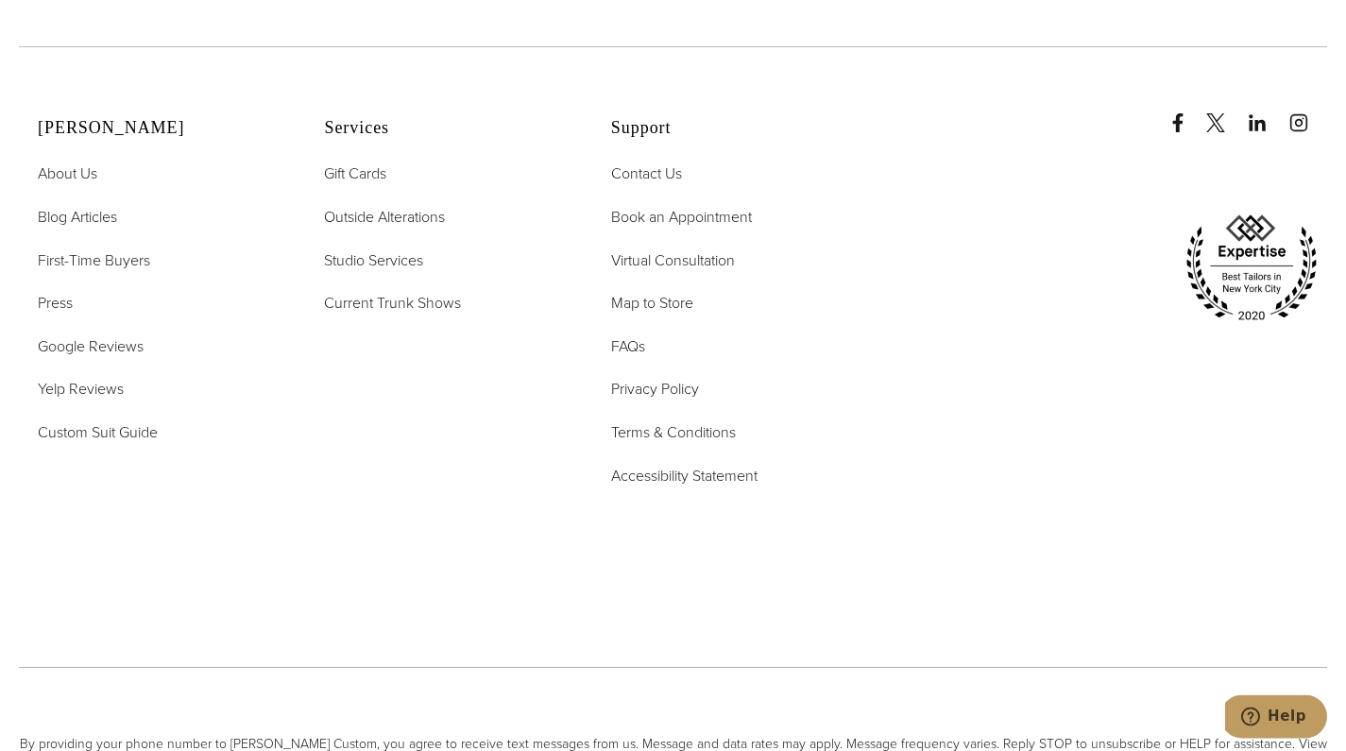
scroll to position [3864, 0]
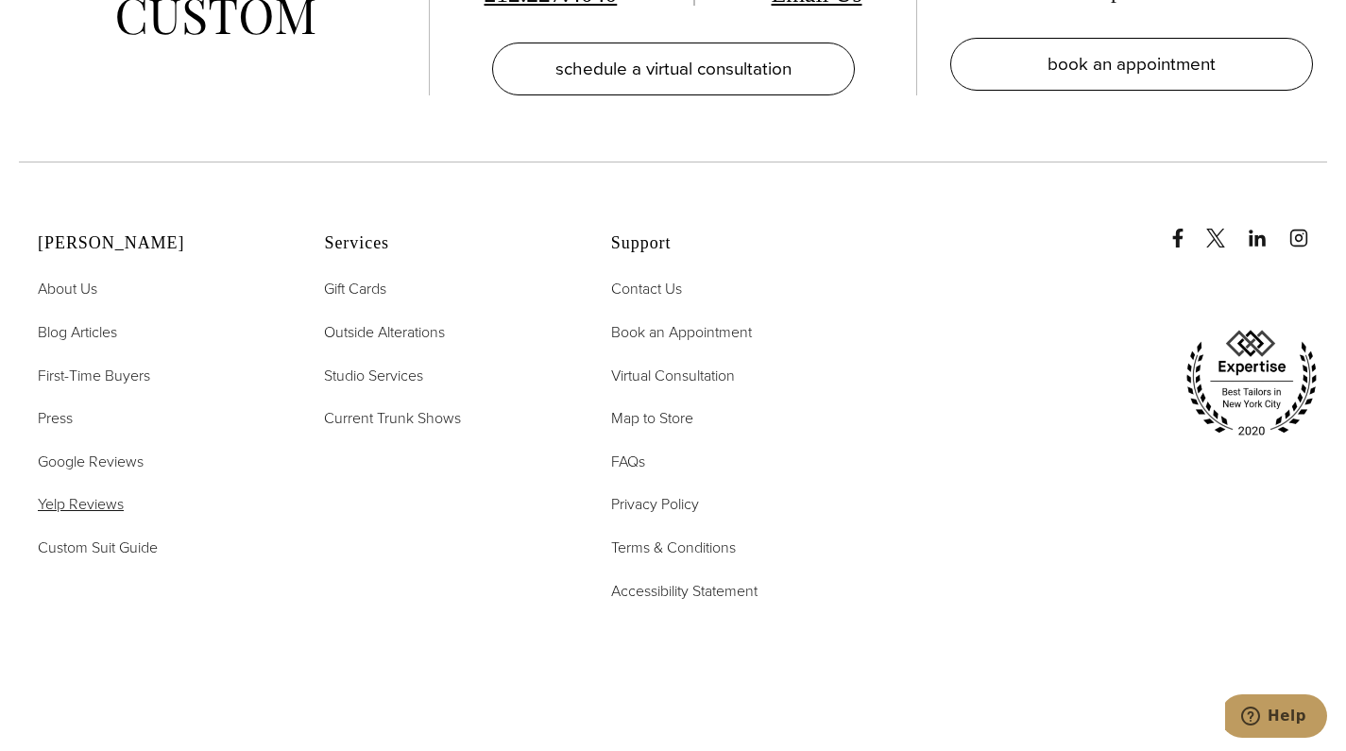
click at [111, 509] on span "Yelp Reviews" at bounding box center [81, 504] width 86 height 22
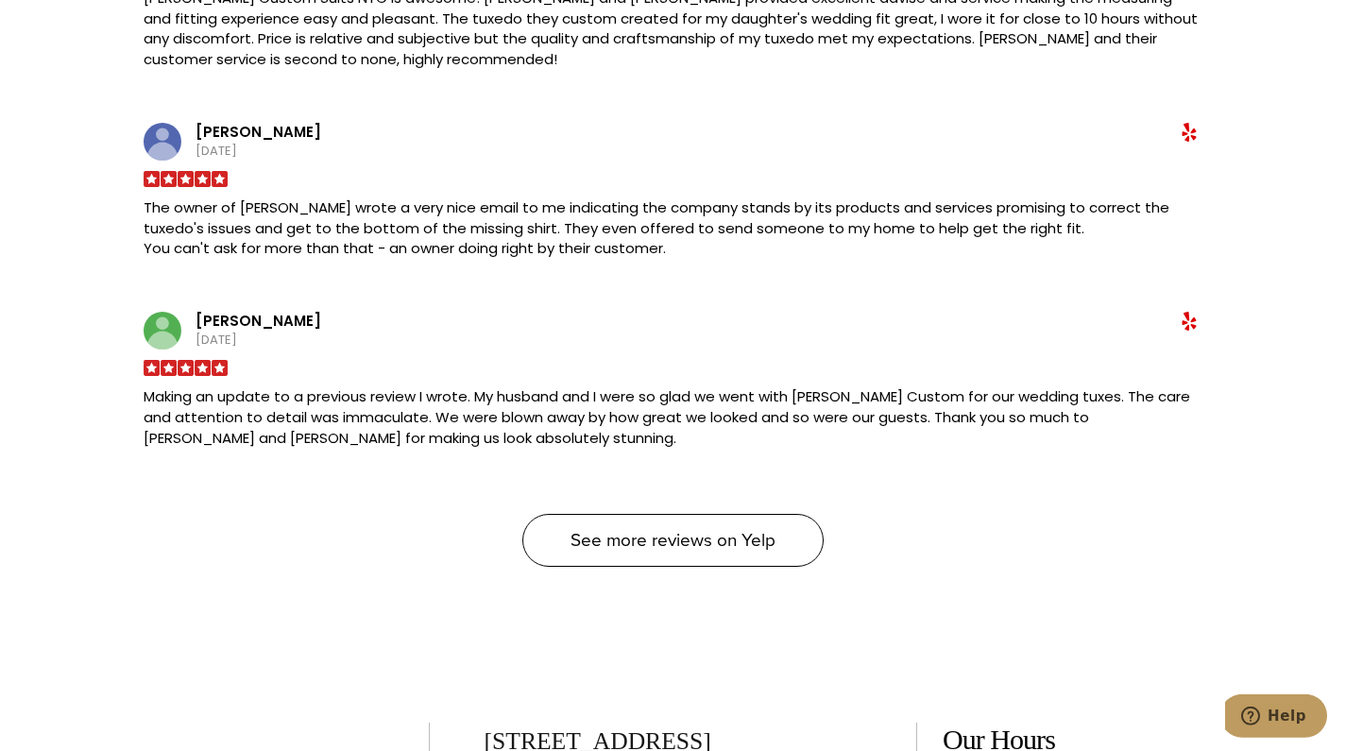
scroll to position [2313, 0]
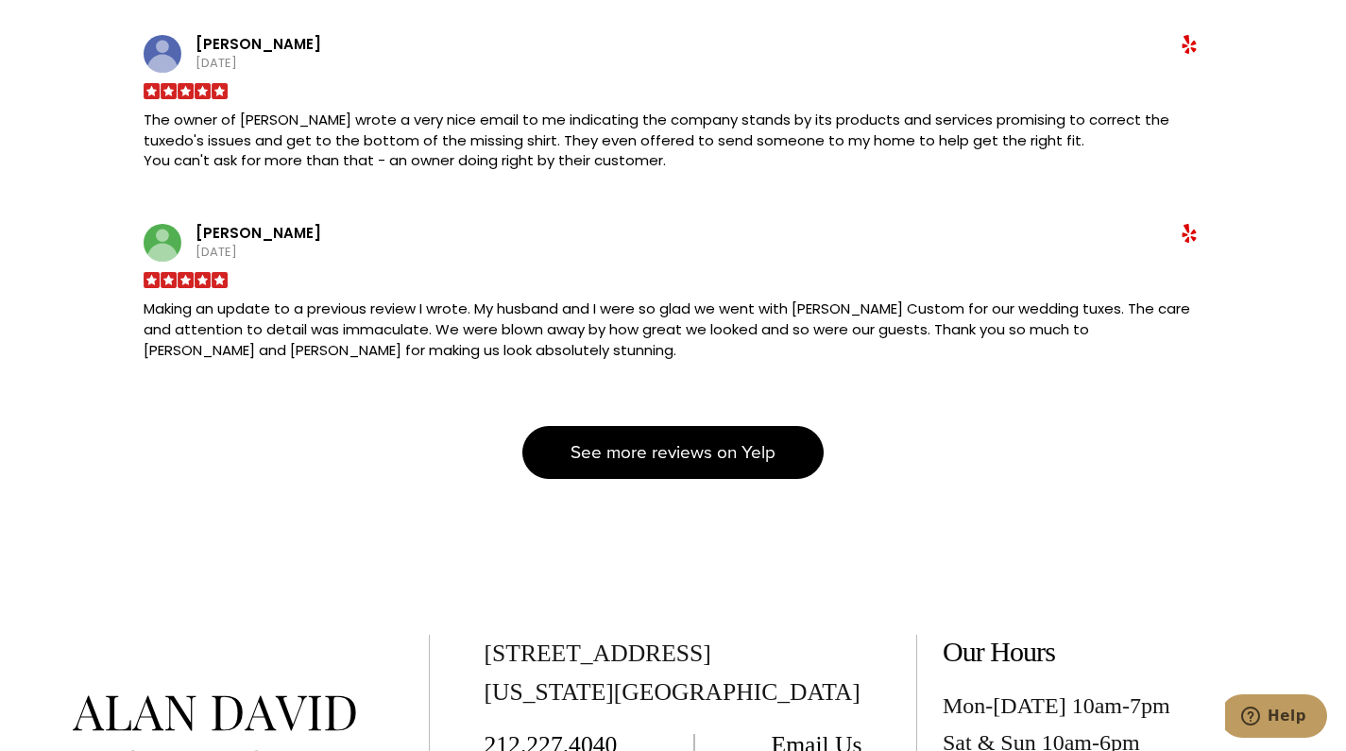
click at [605, 438] on span "See more reviews on Yelp" at bounding box center [673, 451] width 205 height 27
